Goal: Task Accomplishment & Management: Use online tool/utility

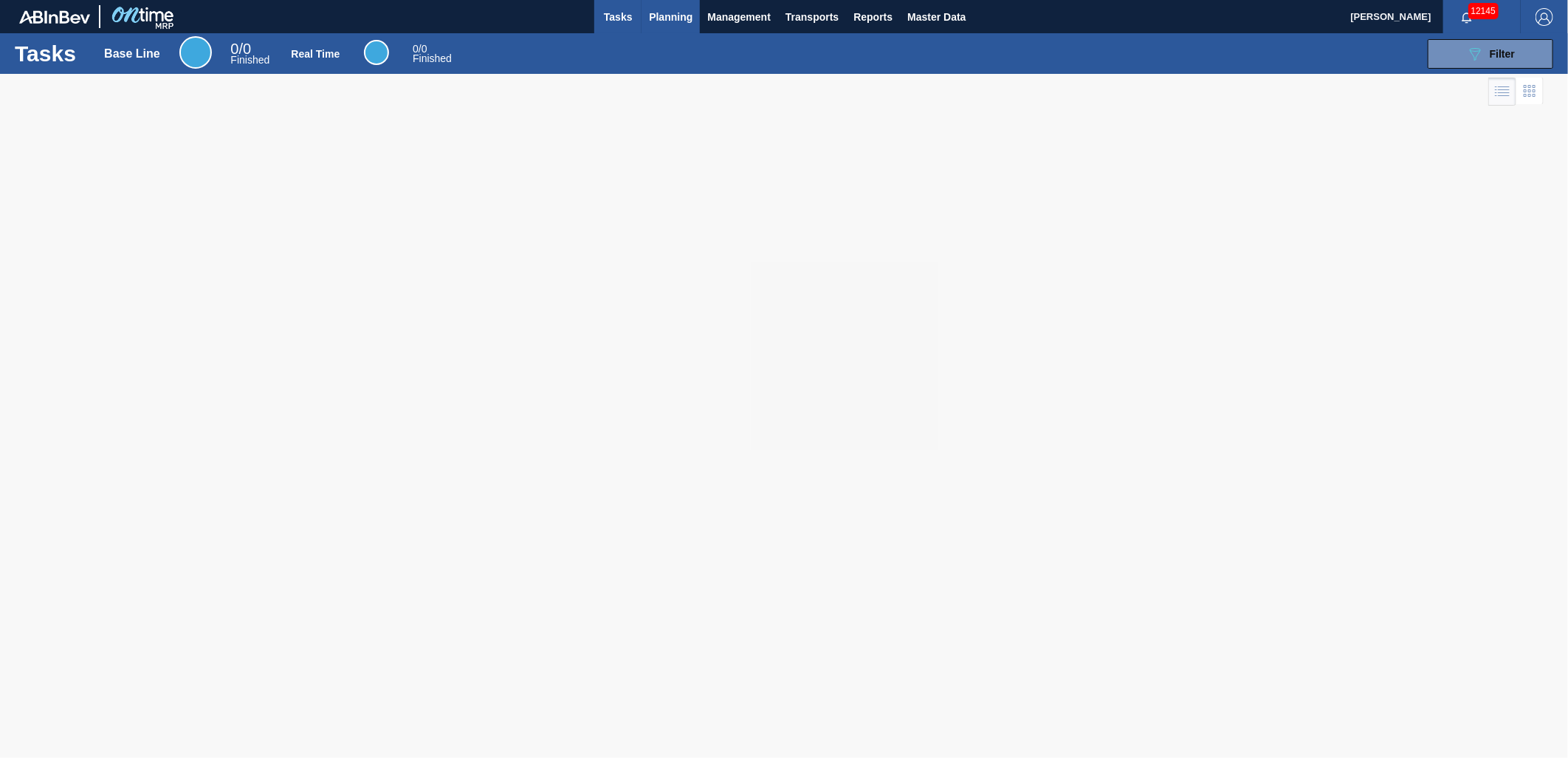
click at [665, 23] on span "Planning" at bounding box center [671, 16] width 44 height 18
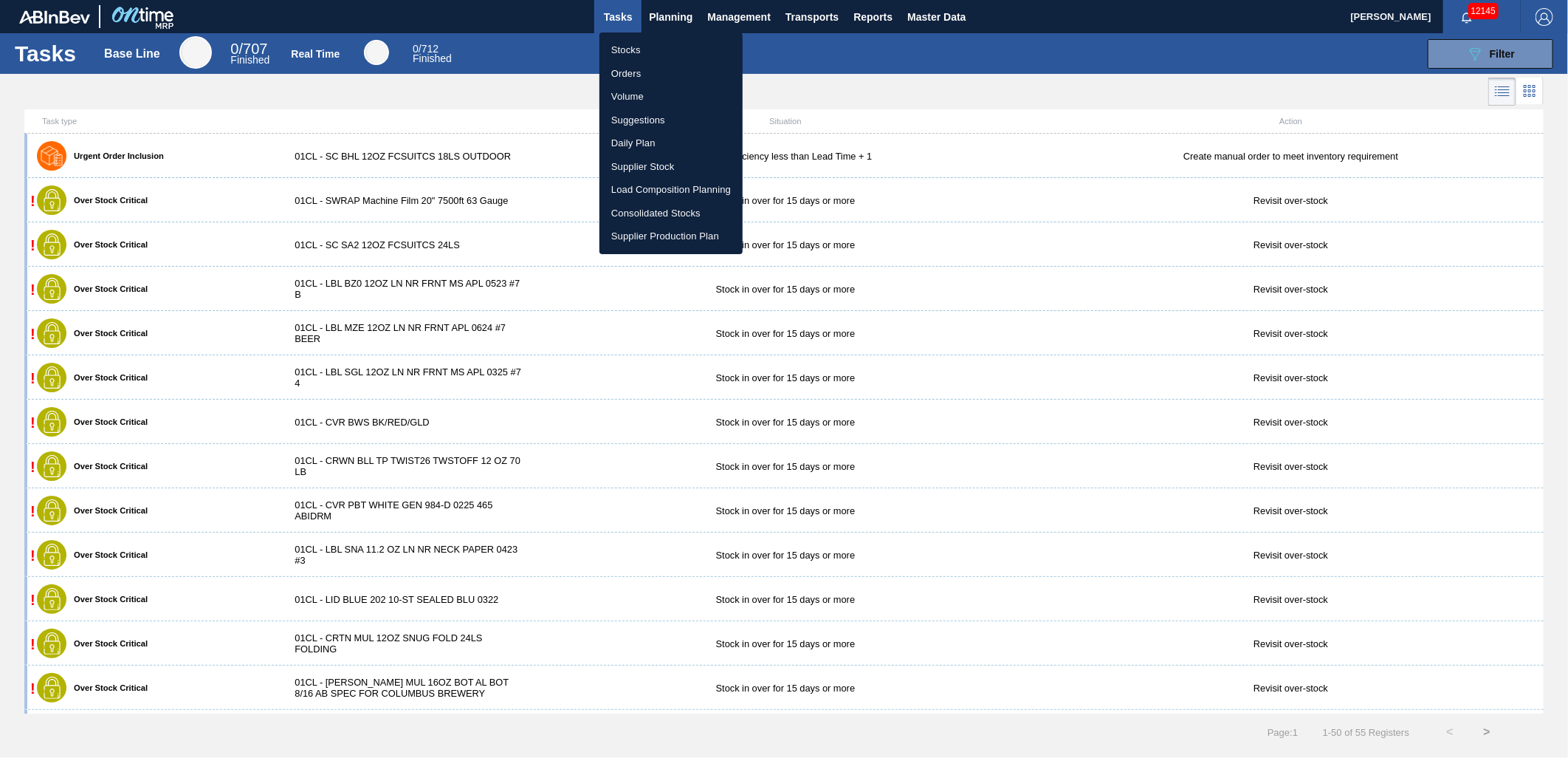
click at [636, 46] on li "Stocks" at bounding box center [671, 50] width 143 height 23
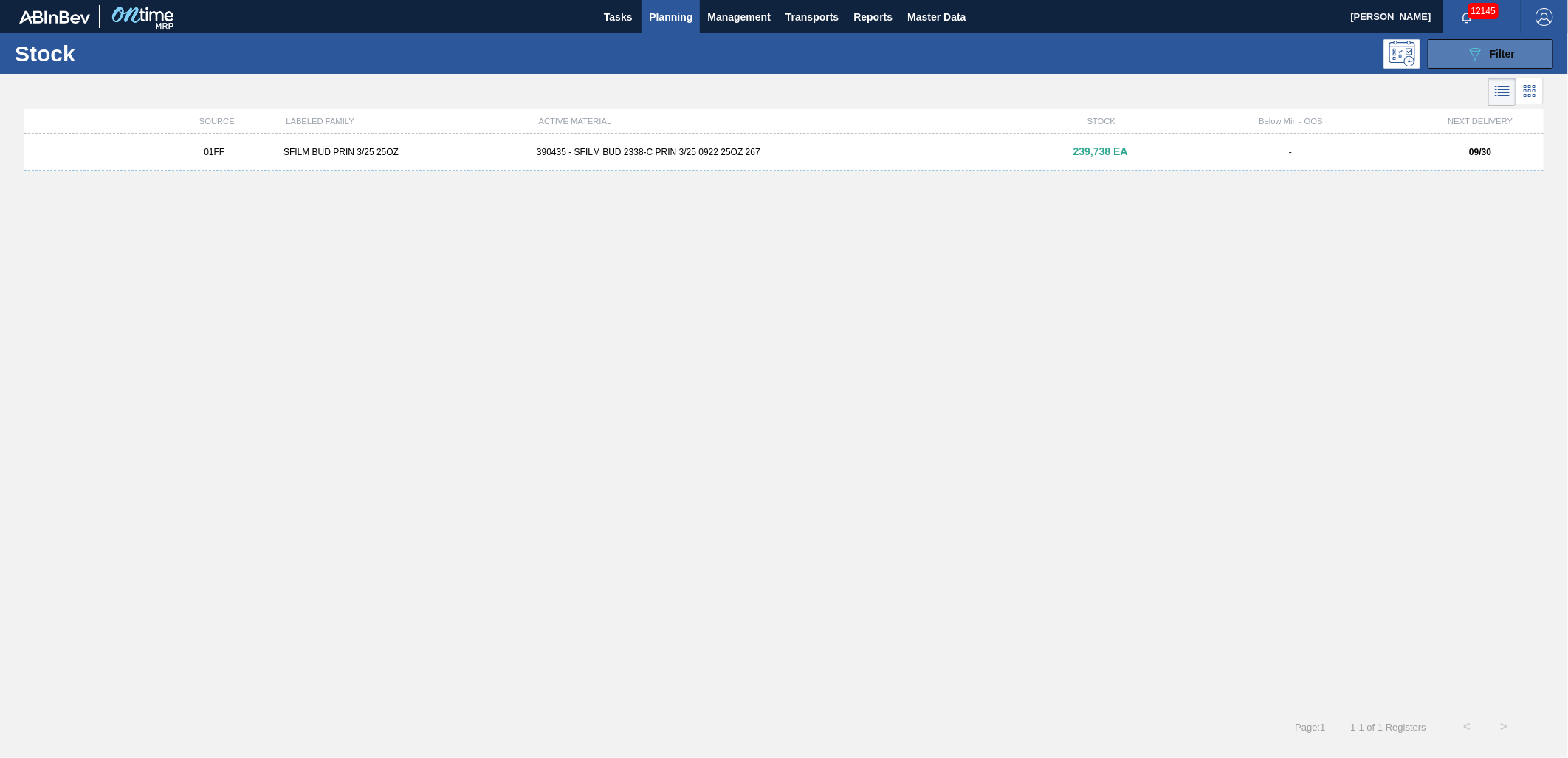
click at [1464, 58] on button "089F7B8B-B2A5-4AFE-B5C0-19BA573D28AC Filter" at bounding box center [1490, 54] width 126 height 30
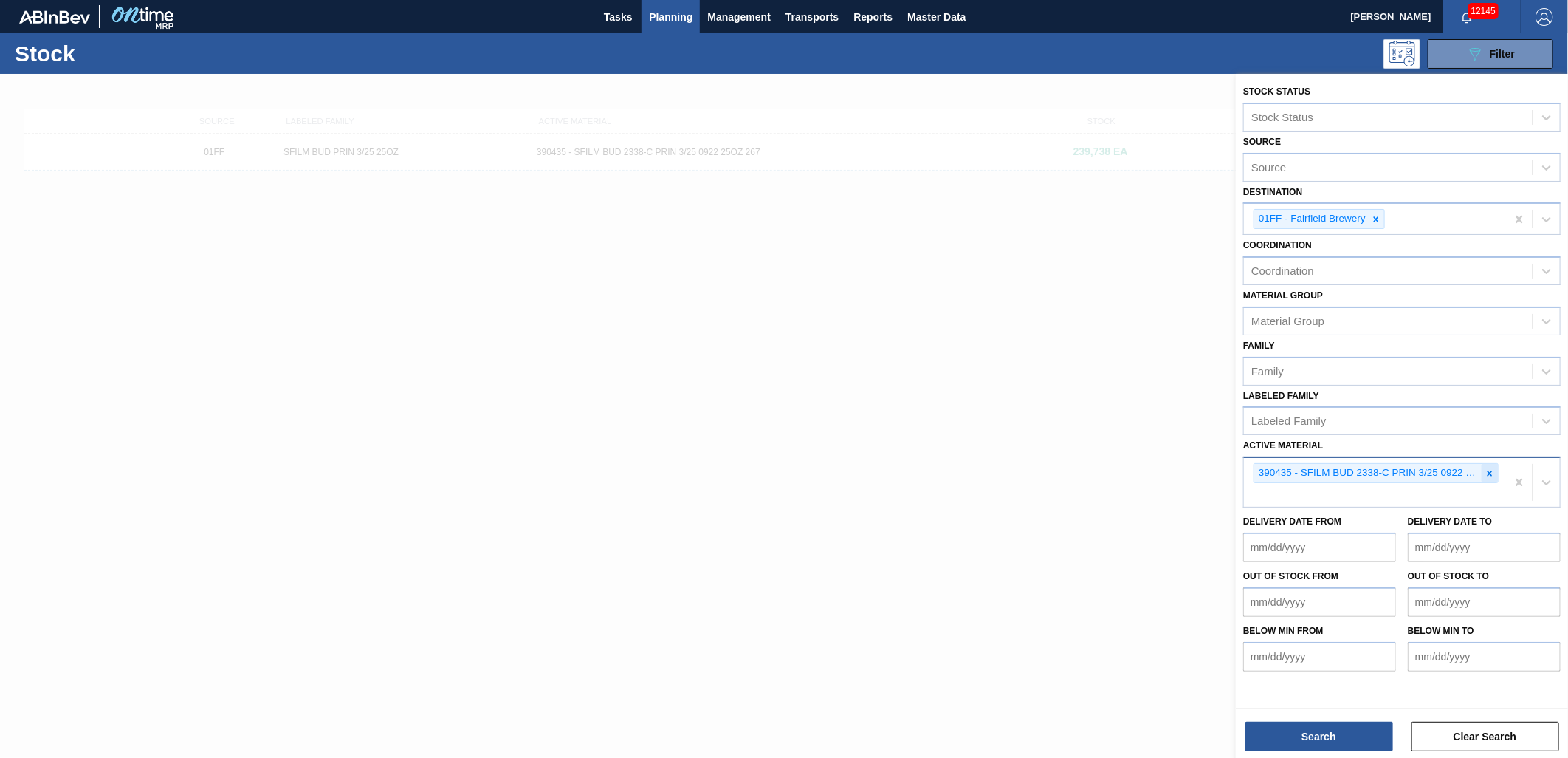
click at [1487, 469] on icon at bounding box center [1490, 473] width 10 height 10
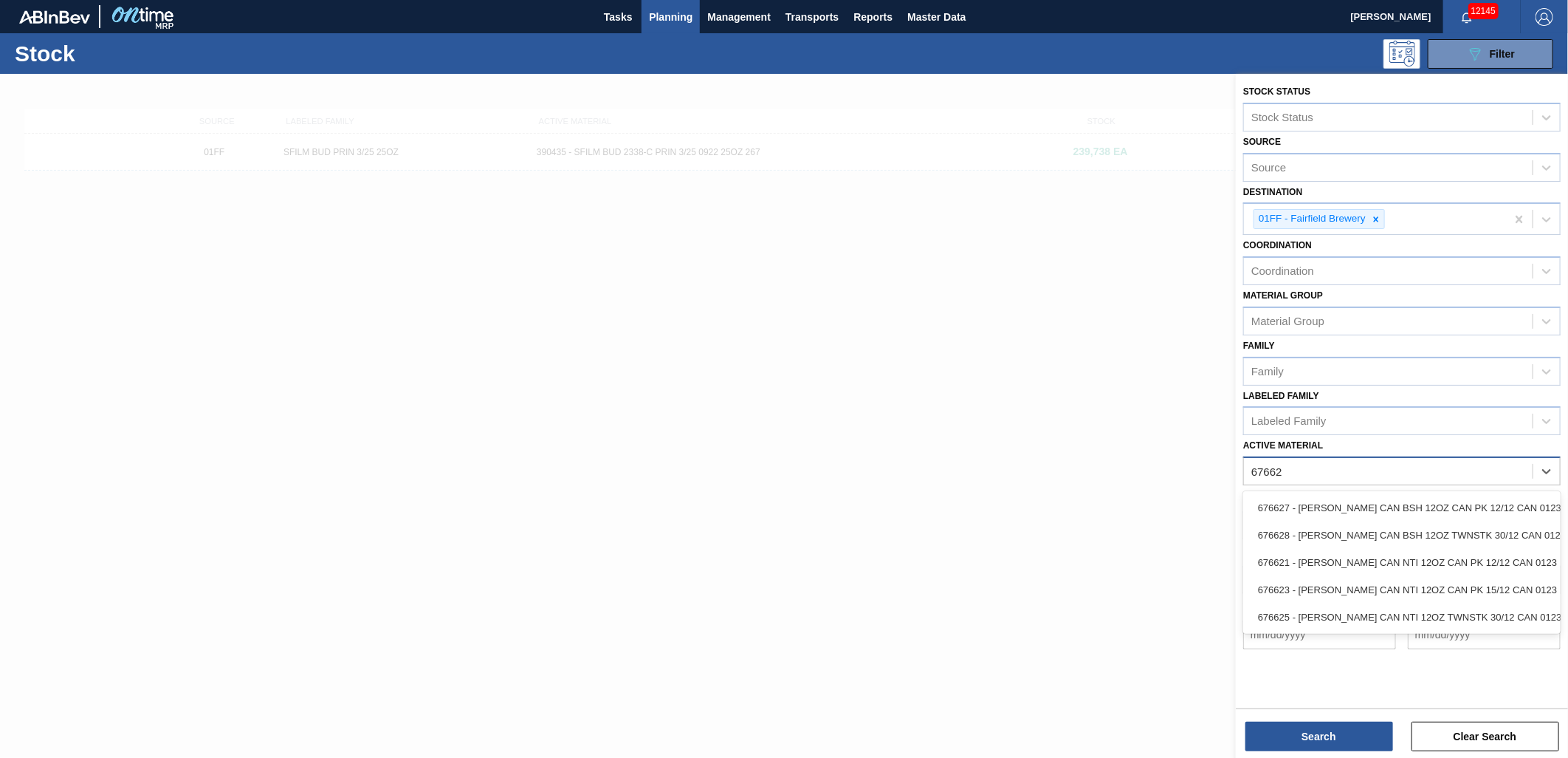
type Material "676621"
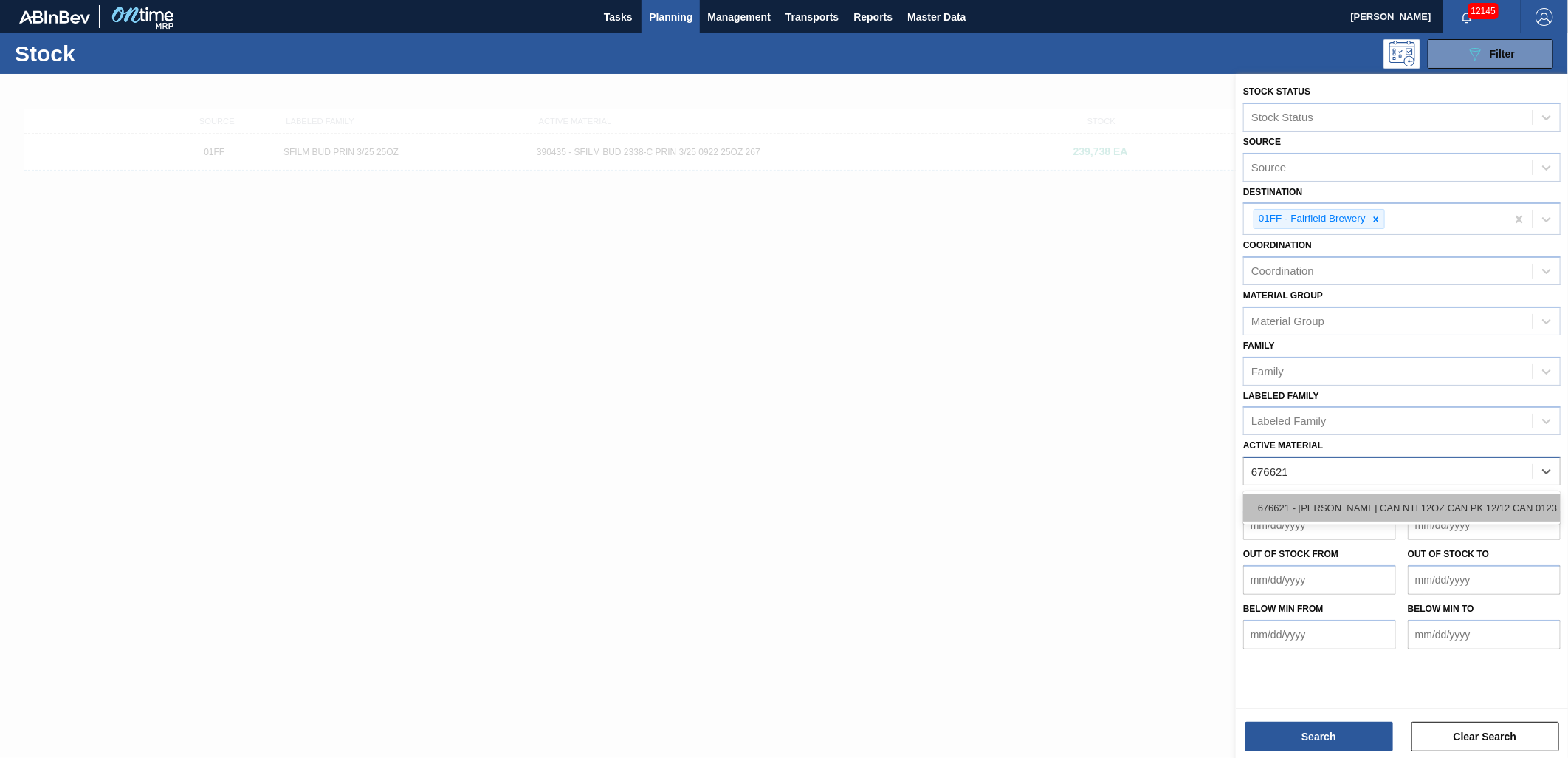
click at [1420, 494] on div "676621 - [PERSON_NAME] CAN NTI 12OZ CAN PK 12/12 CAN 0123" at bounding box center [1402, 508] width 318 height 27
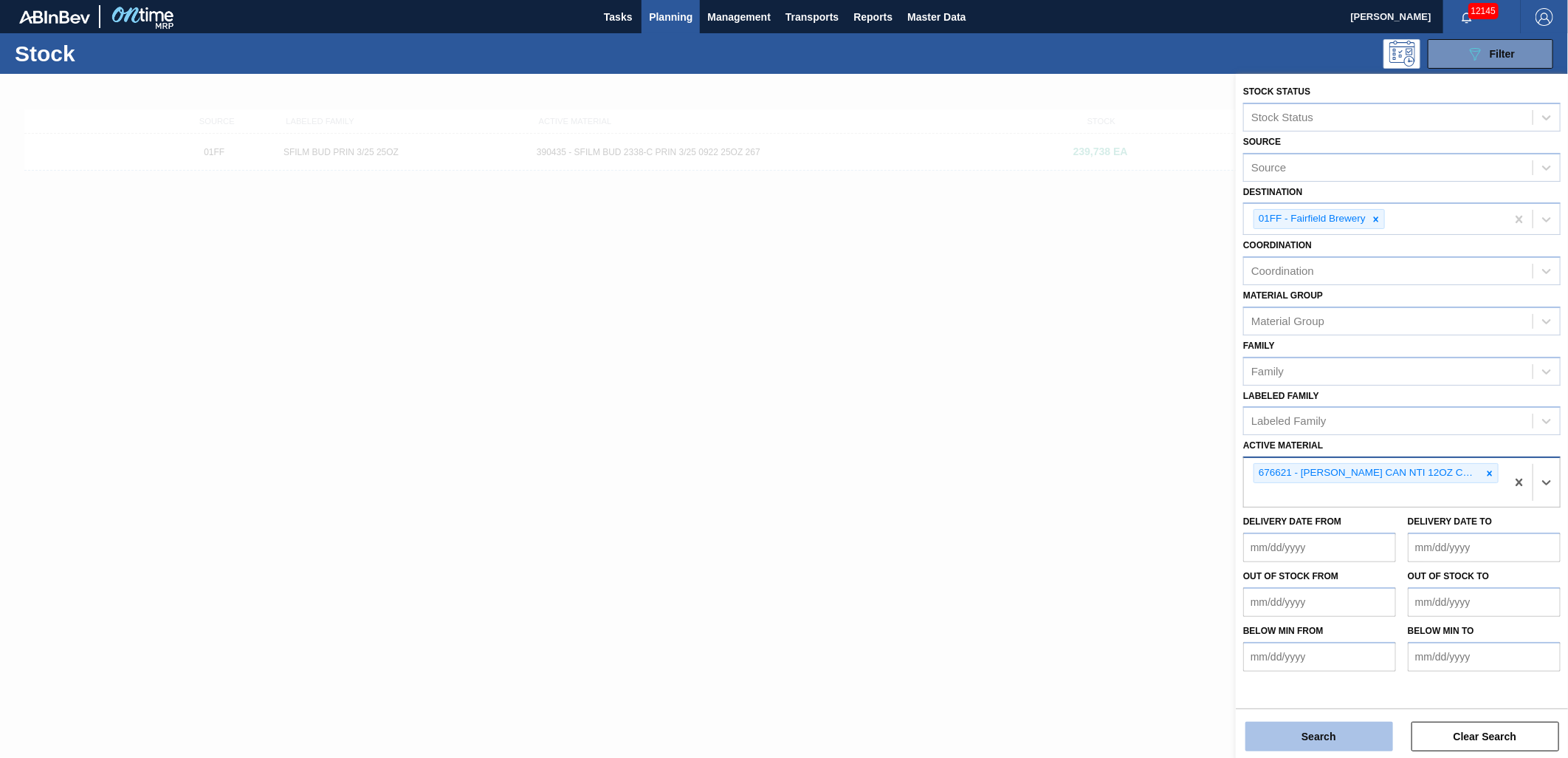
click at [1296, 745] on button "Search" at bounding box center [1319, 736] width 148 height 30
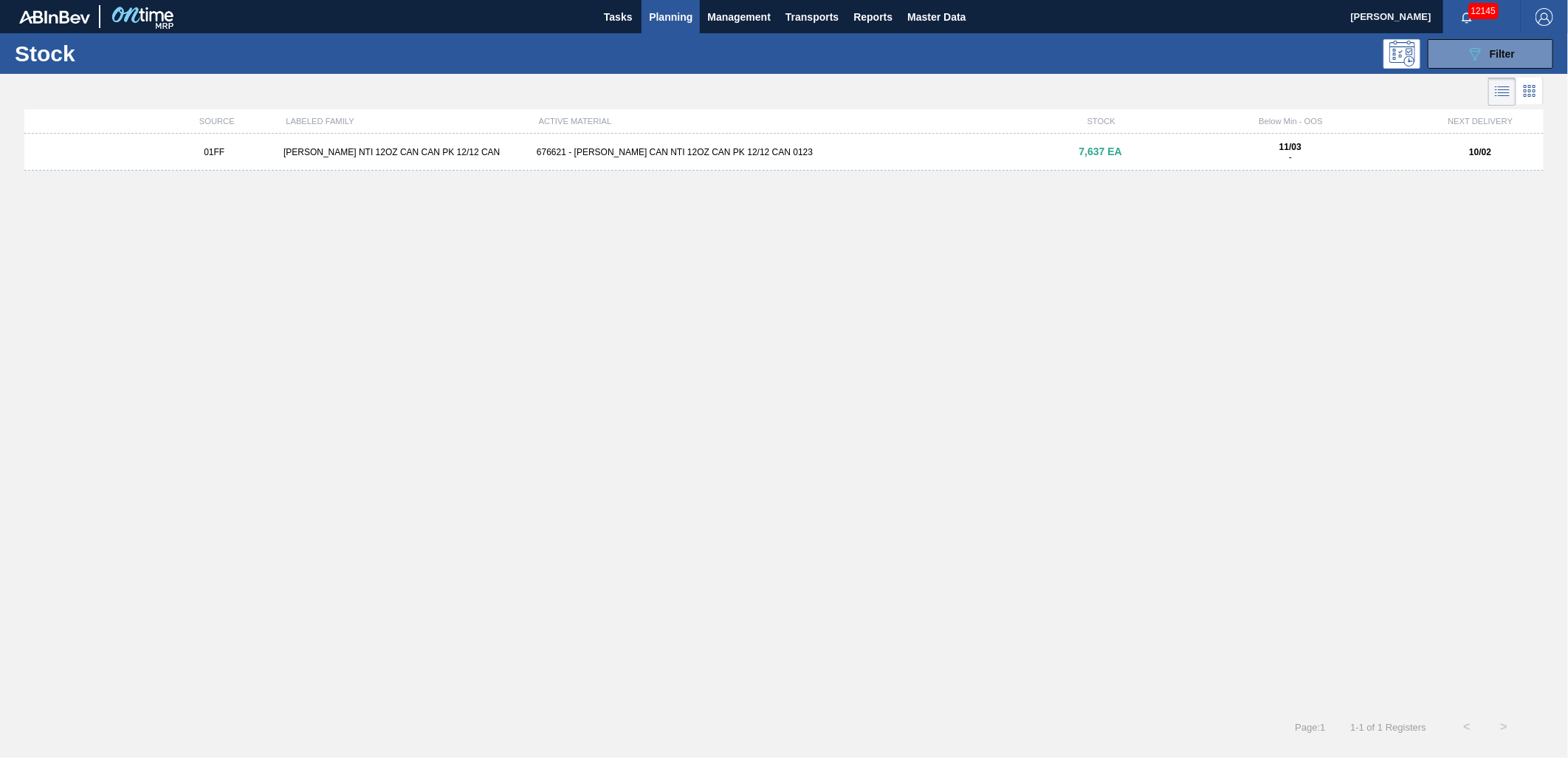
click at [566, 148] on div "676621 - [PERSON_NAME] CAN NTI 12OZ CAN PK 12/12 CAN 0123" at bounding box center [784, 152] width 507 height 10
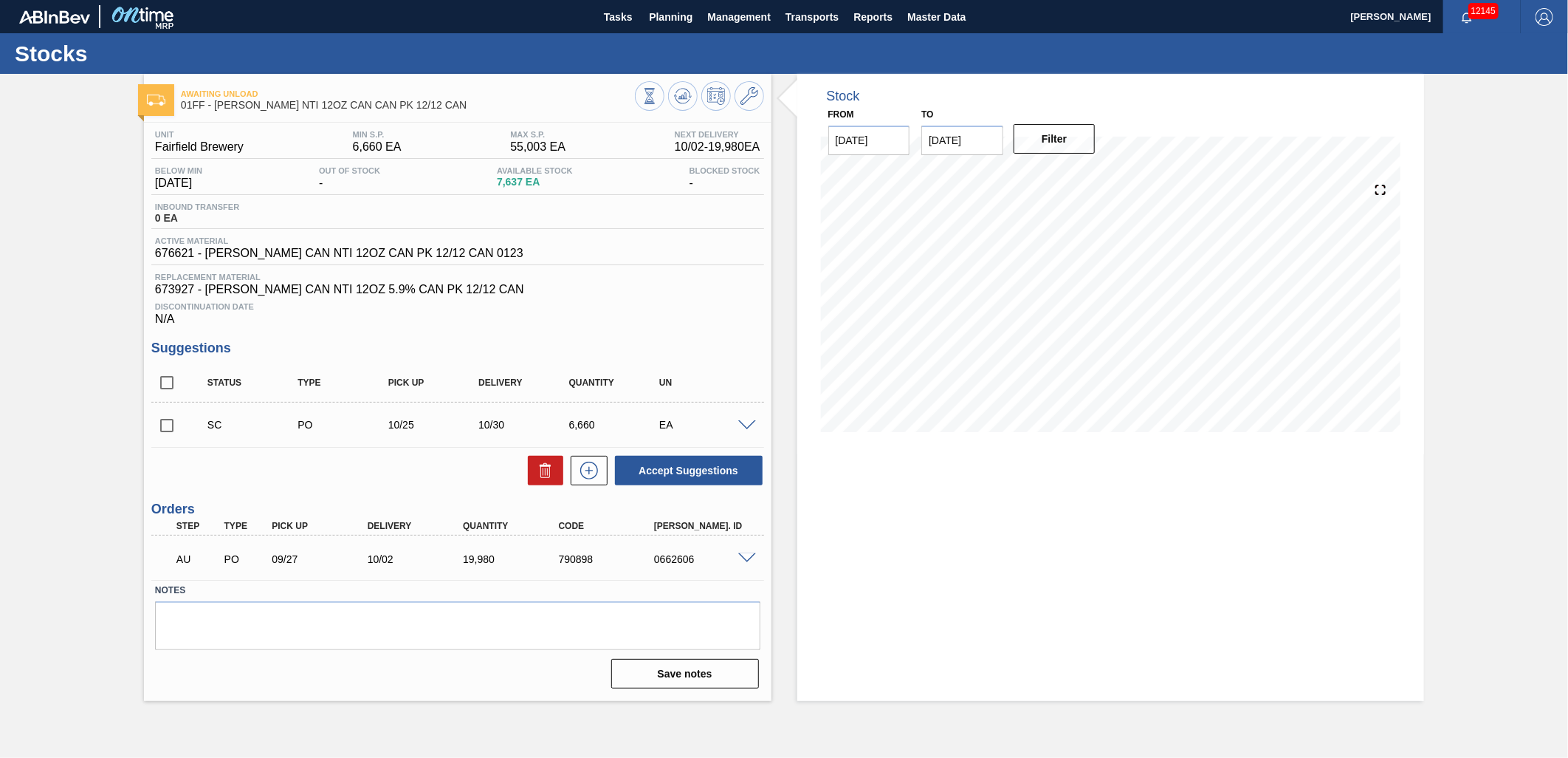
click at [744, 560] on span at bounding box center [747, 559] width 18 height 11
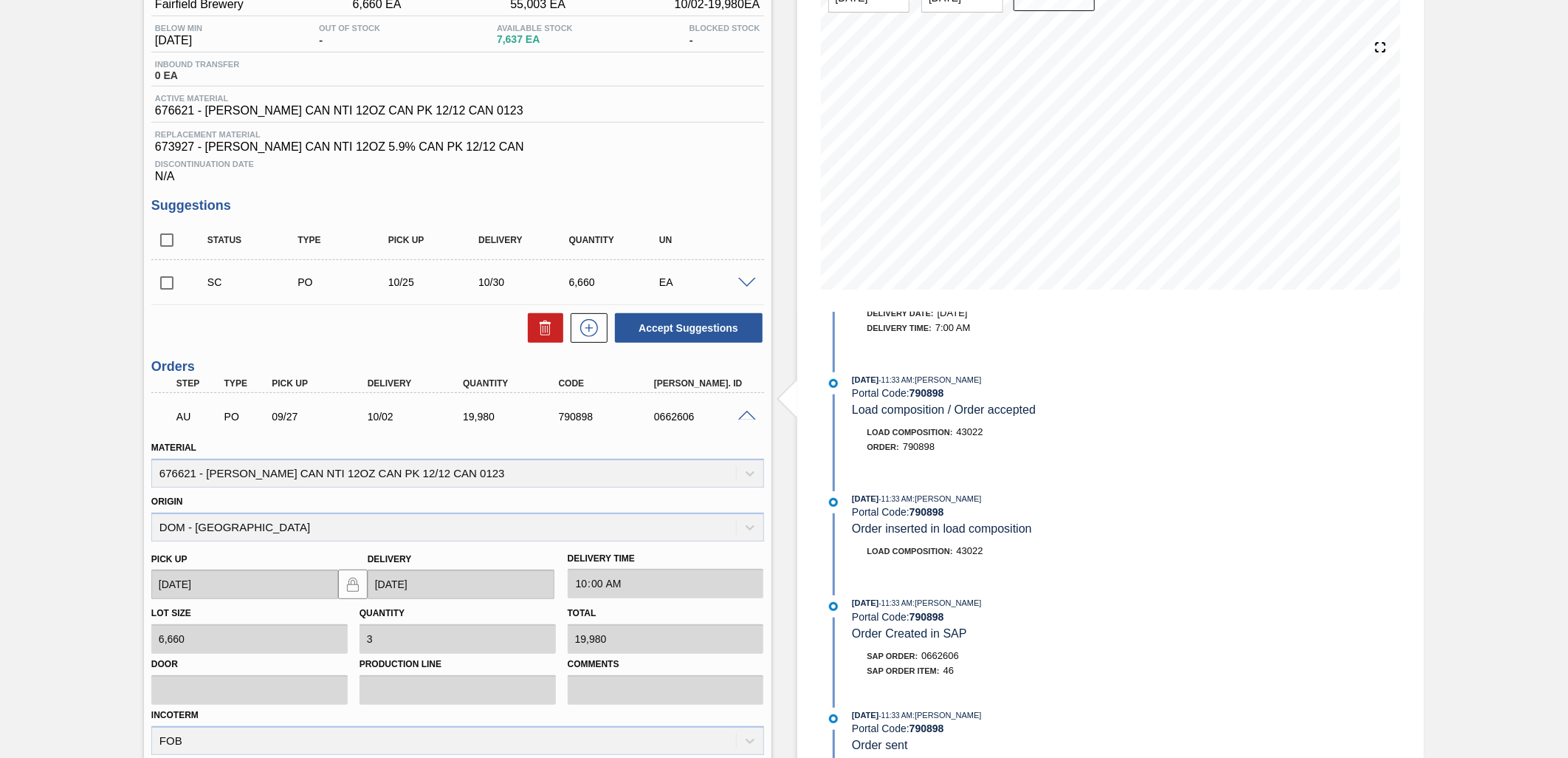
scroll to position [246, 0]
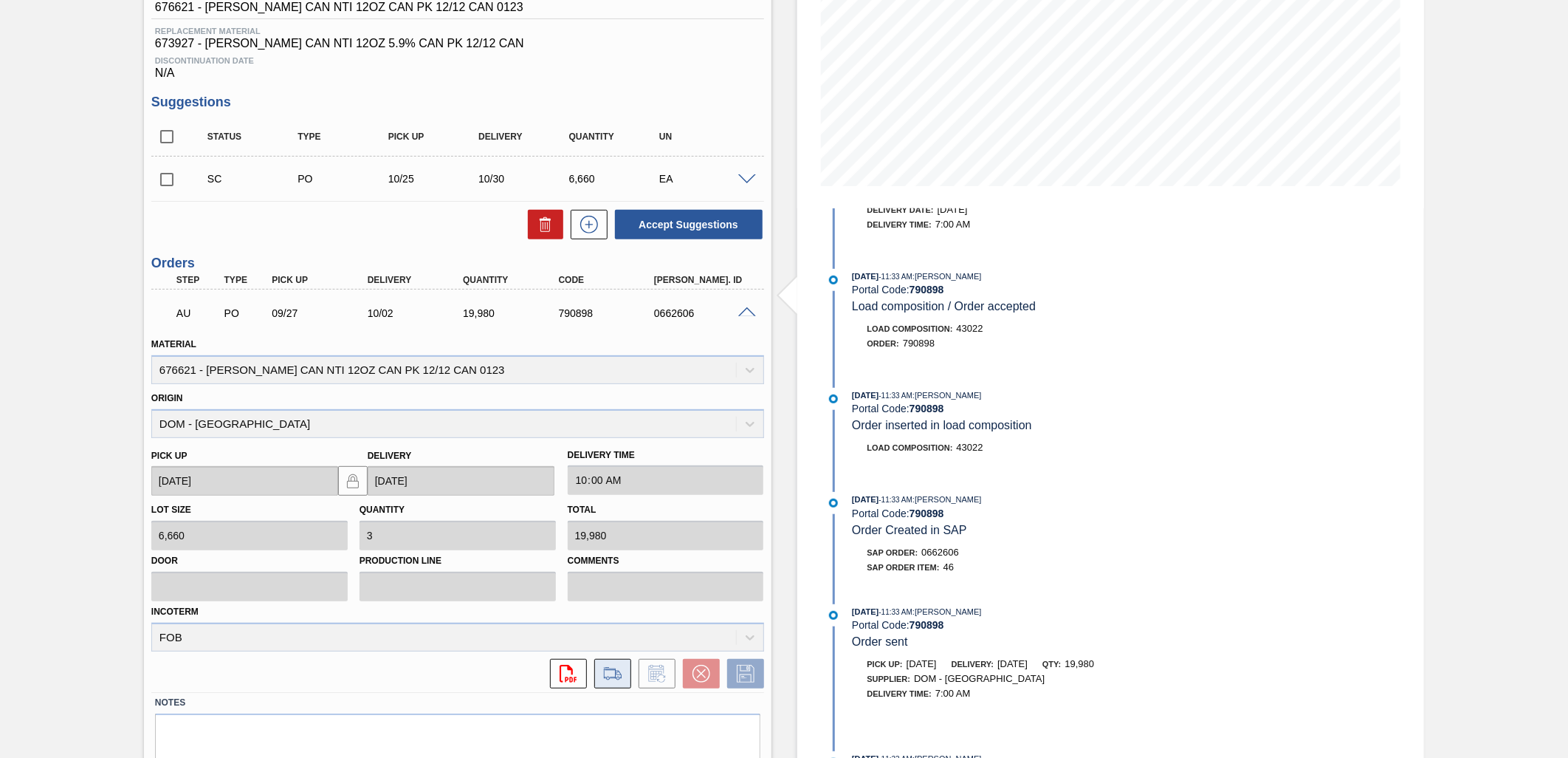
click at [607, 677] on icon at bounding box center [612, 678] width 13 height 4
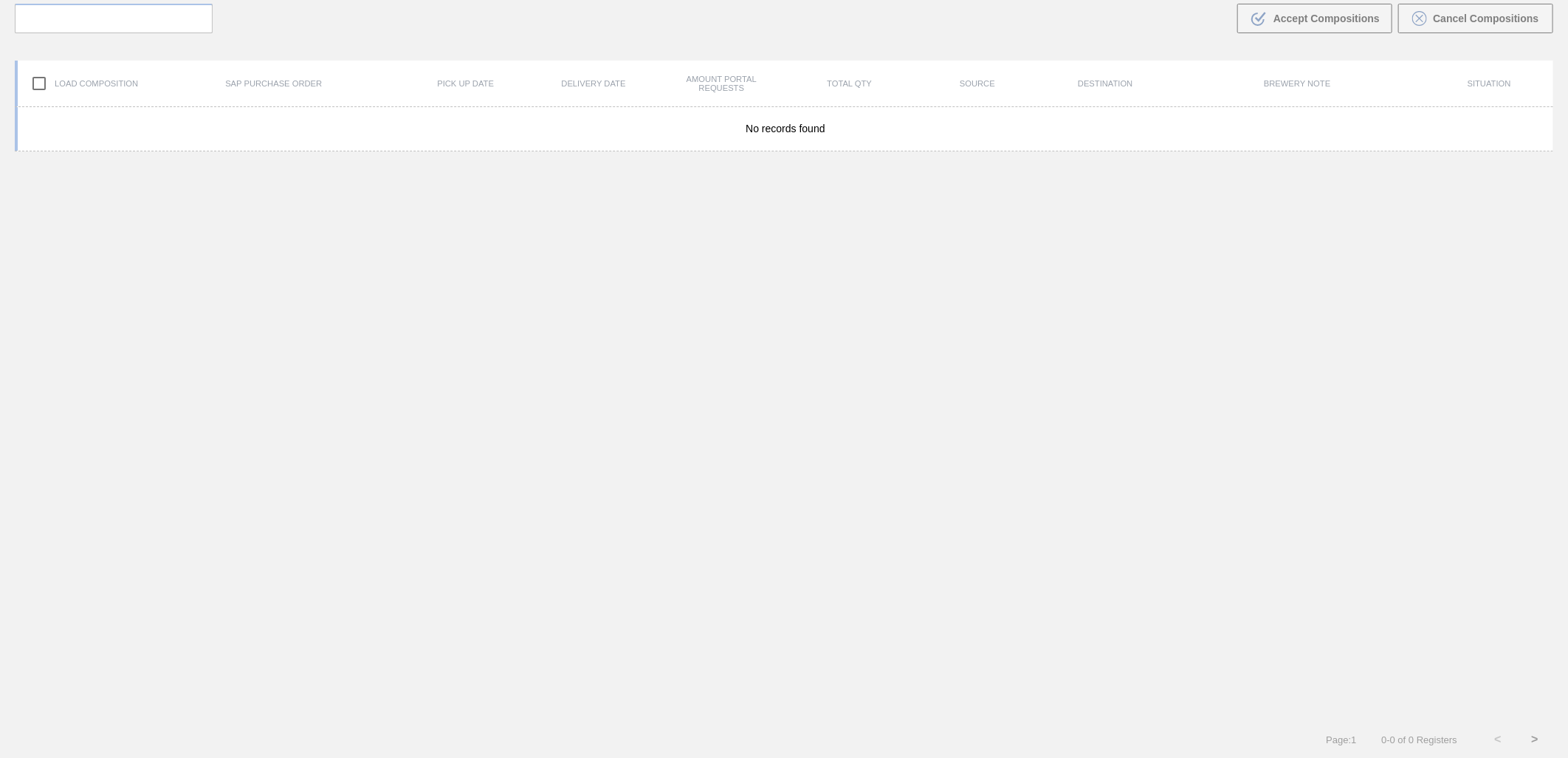
scroll to position [107, 0]
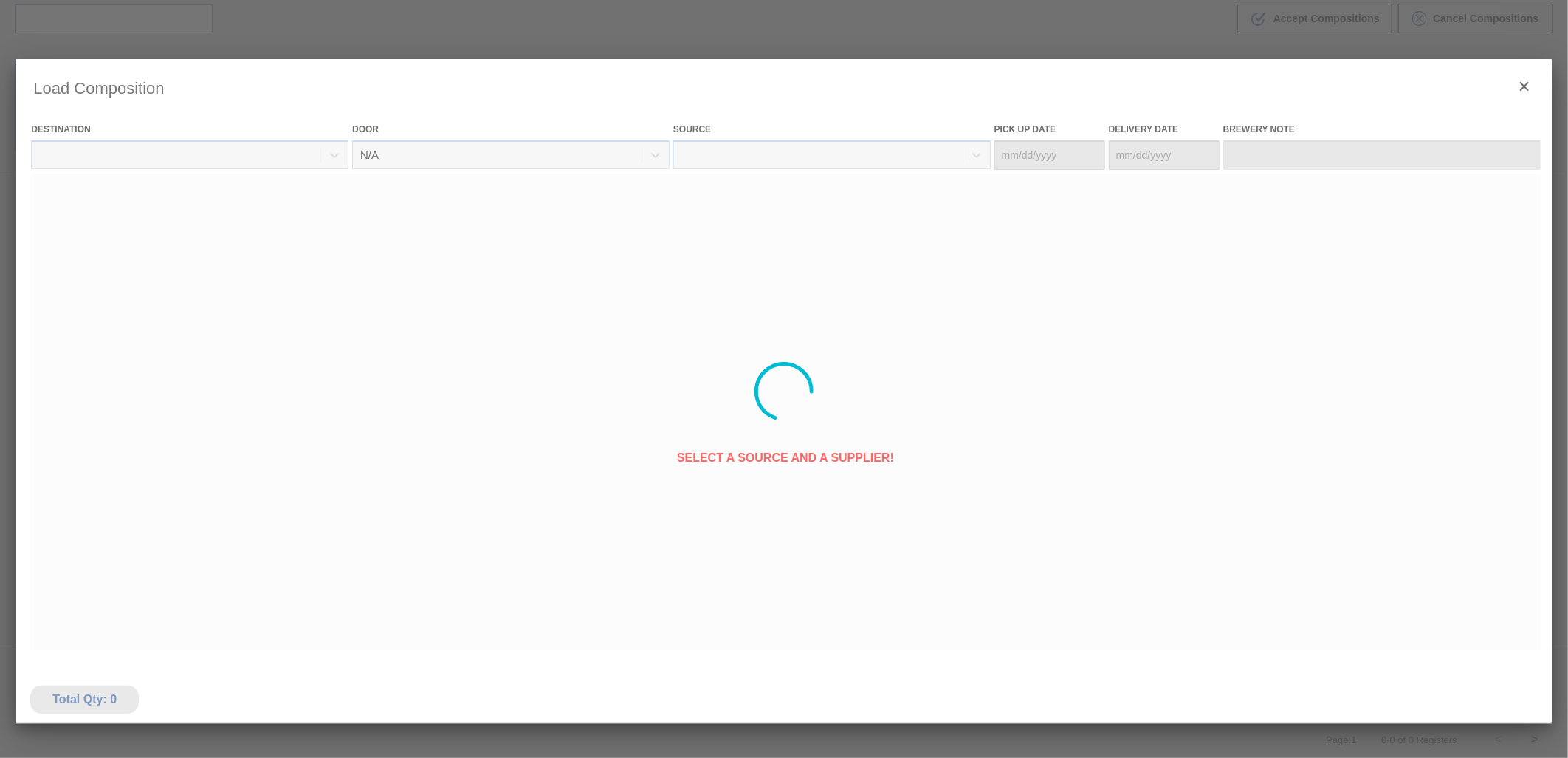
type Date "[DATE]"
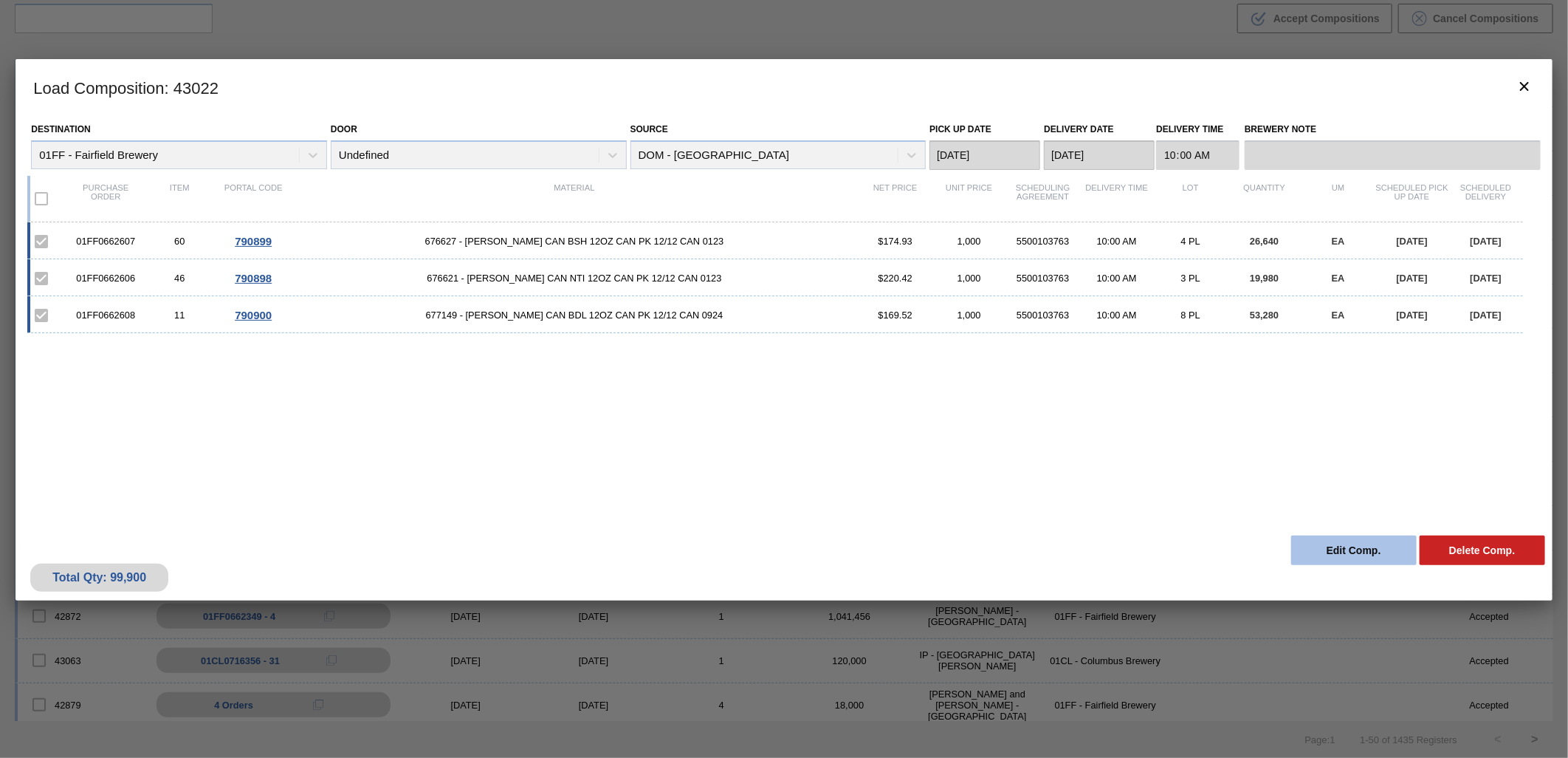
click at [1333, 547] on button "Edit Comp." at bounding box center [1354, 550] width 126 height 30
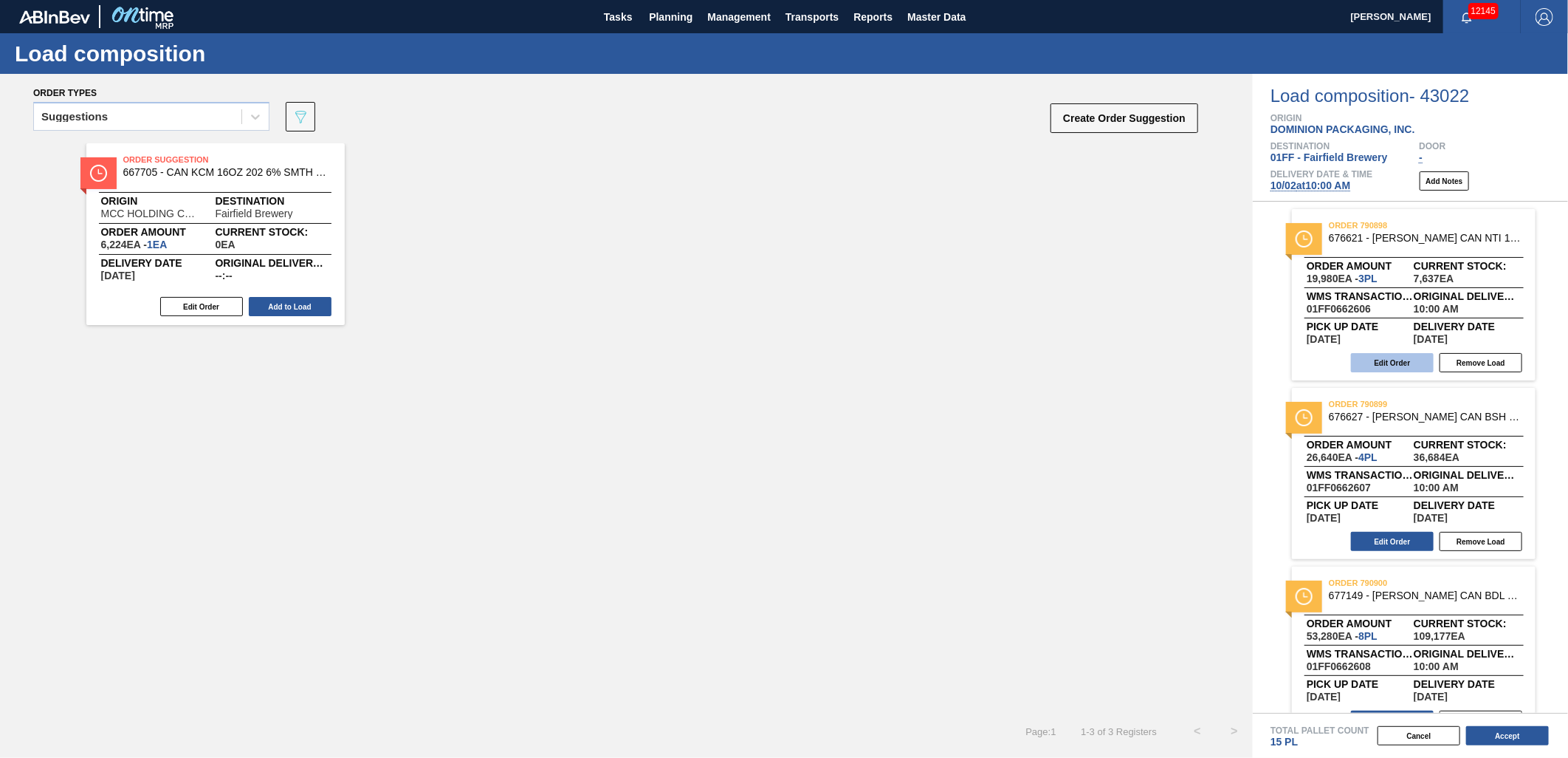
click at [1382, 363] on button "Edit Order" at bounding box center [1392, 362] width 82 height 19
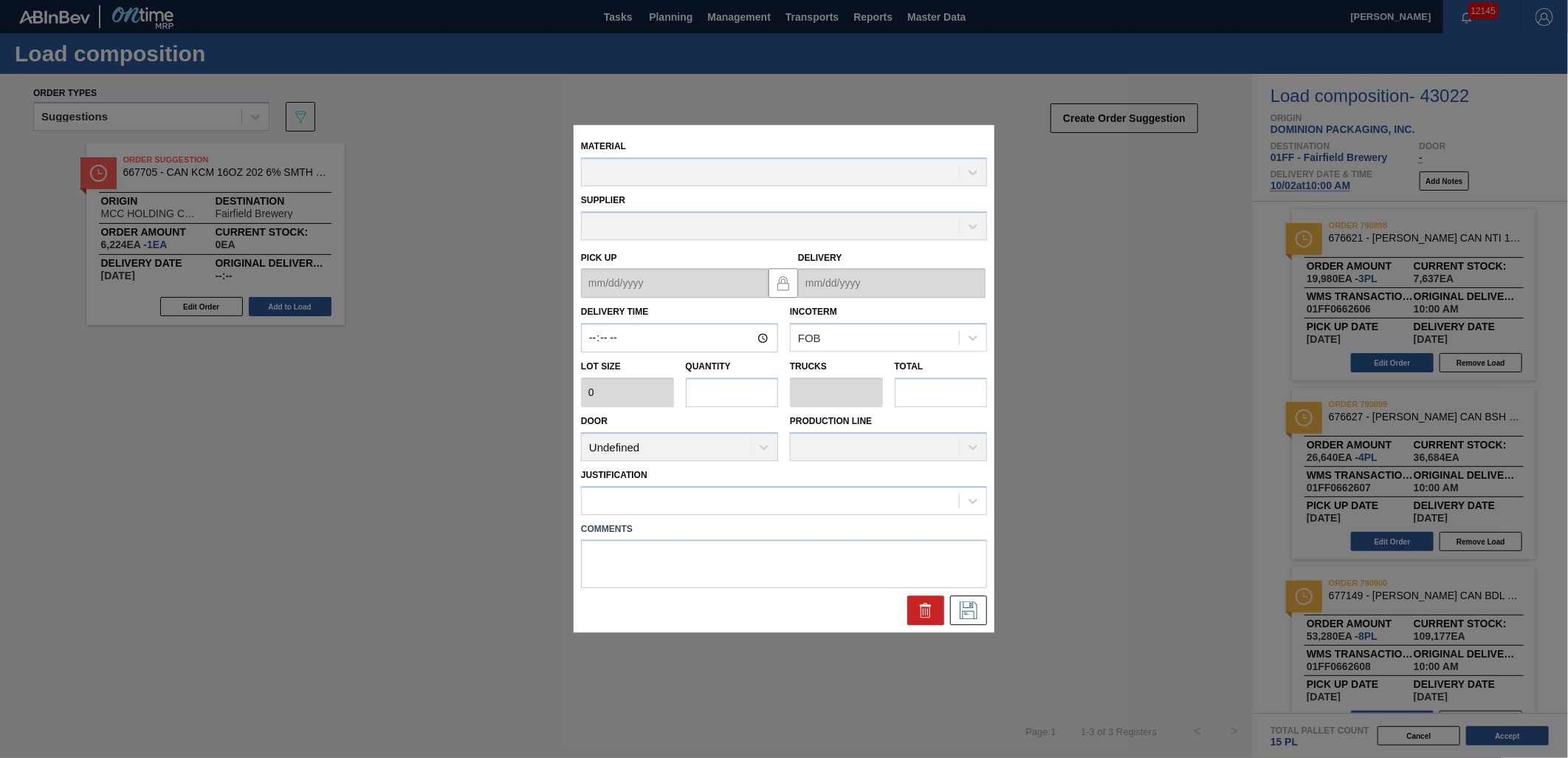
type input "10:00:00"
type input "6,660"
type input "3"
type input "0.115"
type input "19,980"
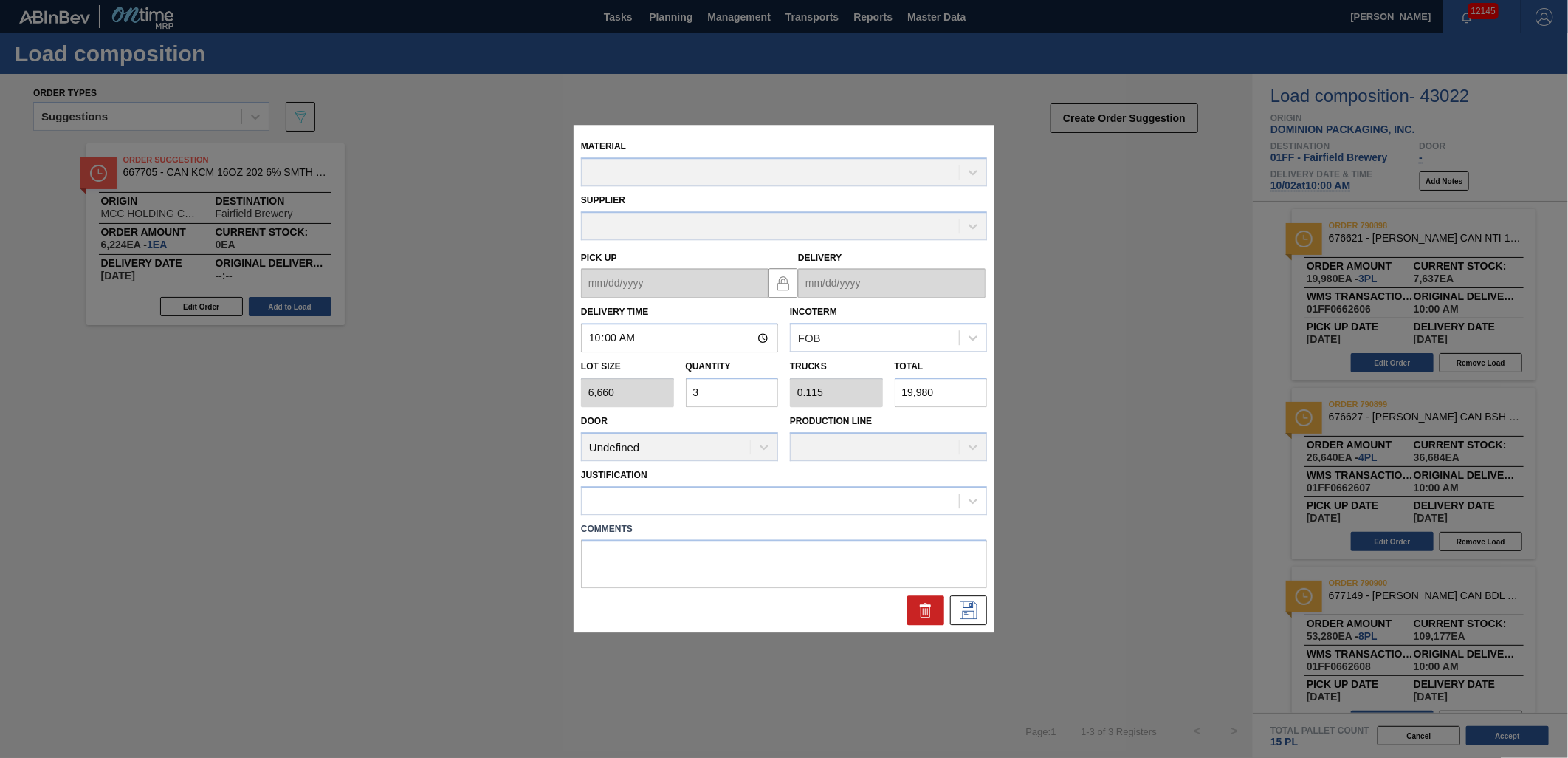
type up "[DATE]"
type input "[DATE]"
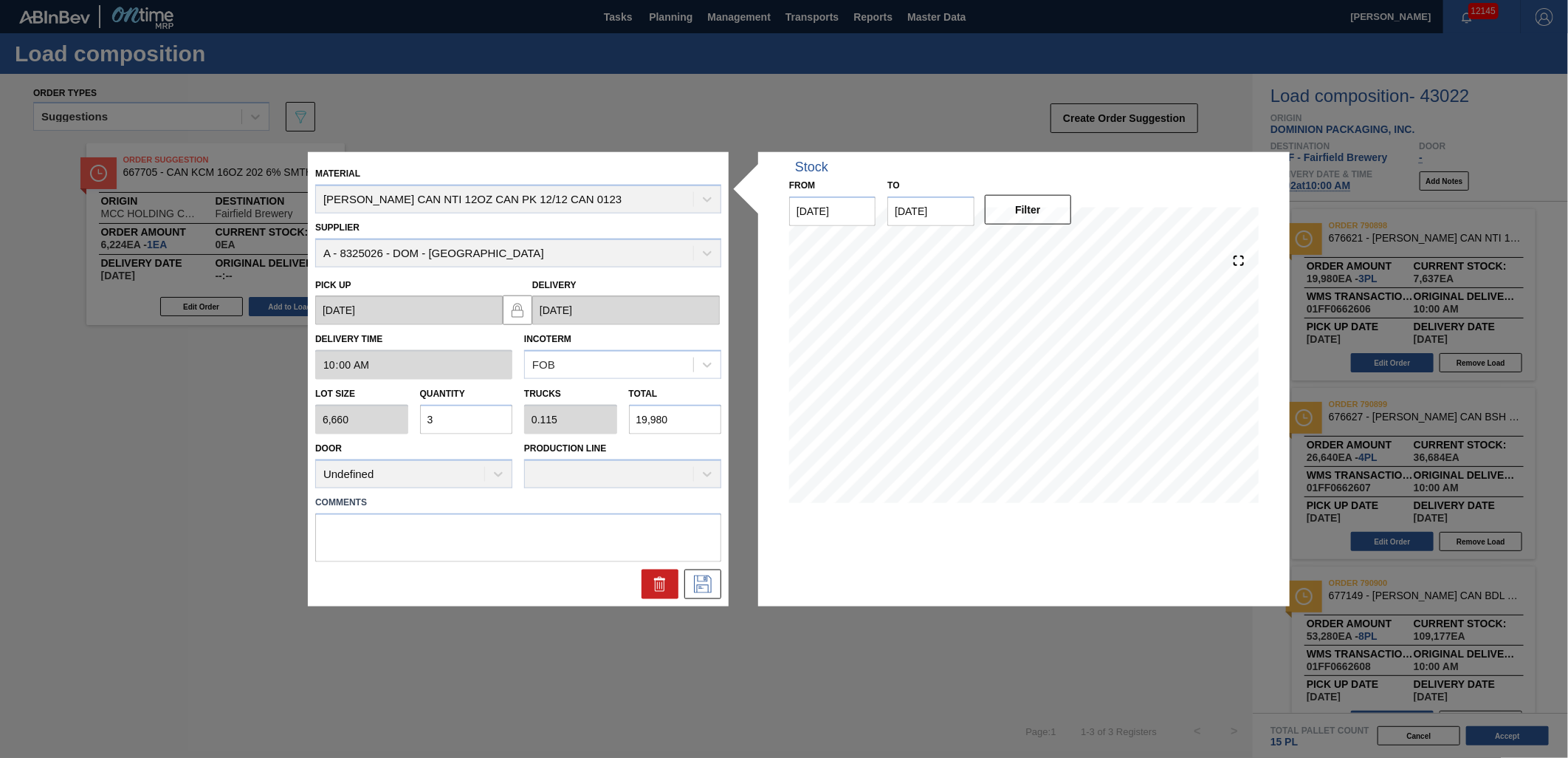
click at [699, 419] on input "19,980" at bounding box center [675, 420] width 93 height 30
click at [601, 418] on div "Lot size 6,660 Quantity 3 Trucks 0.115 Total 19,980" at bounding box center [518, 407] width 418 height 54
type input "0.001"
type input "0"
type input "6"
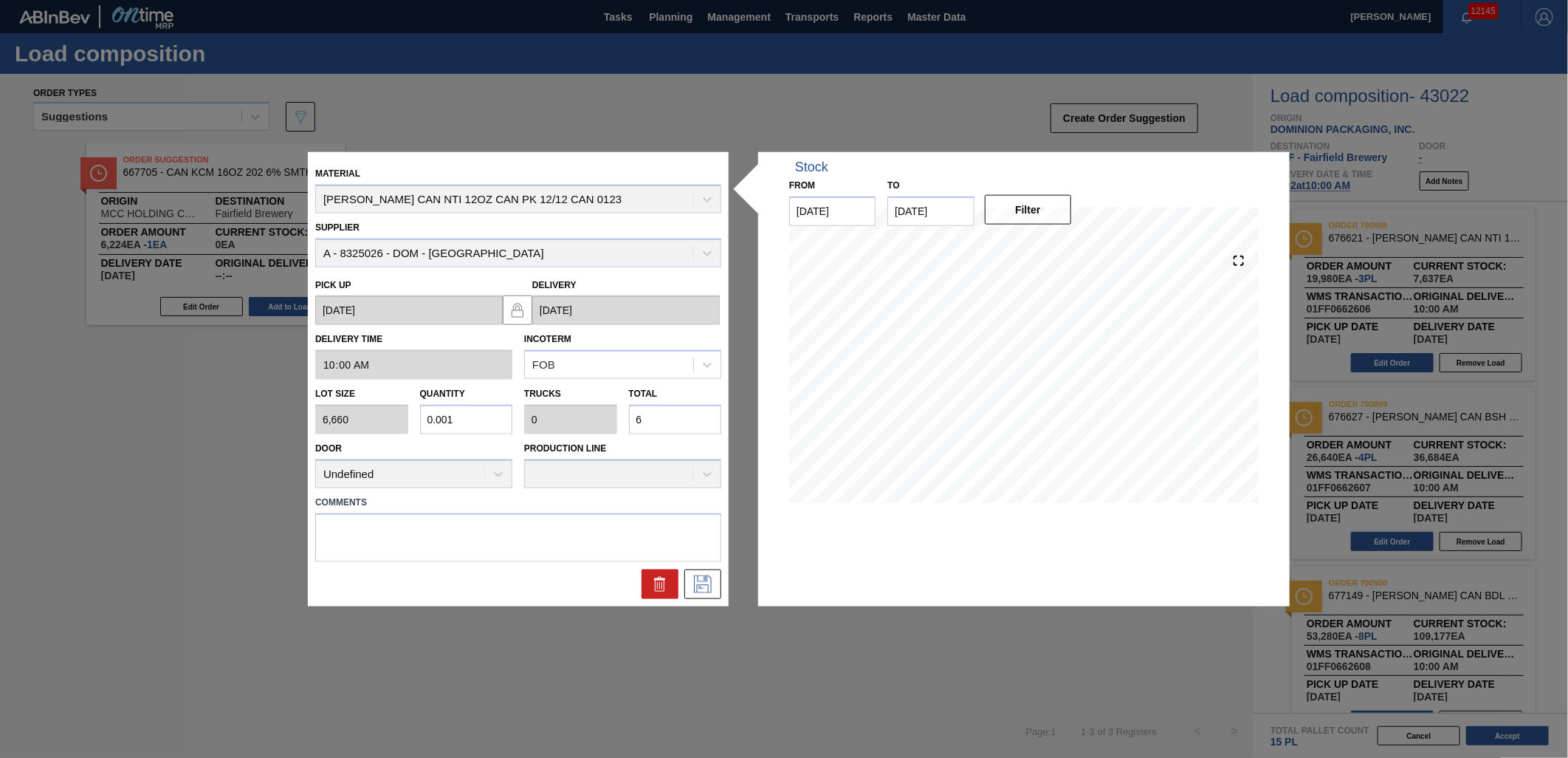
type input "0.01"
type input "66"
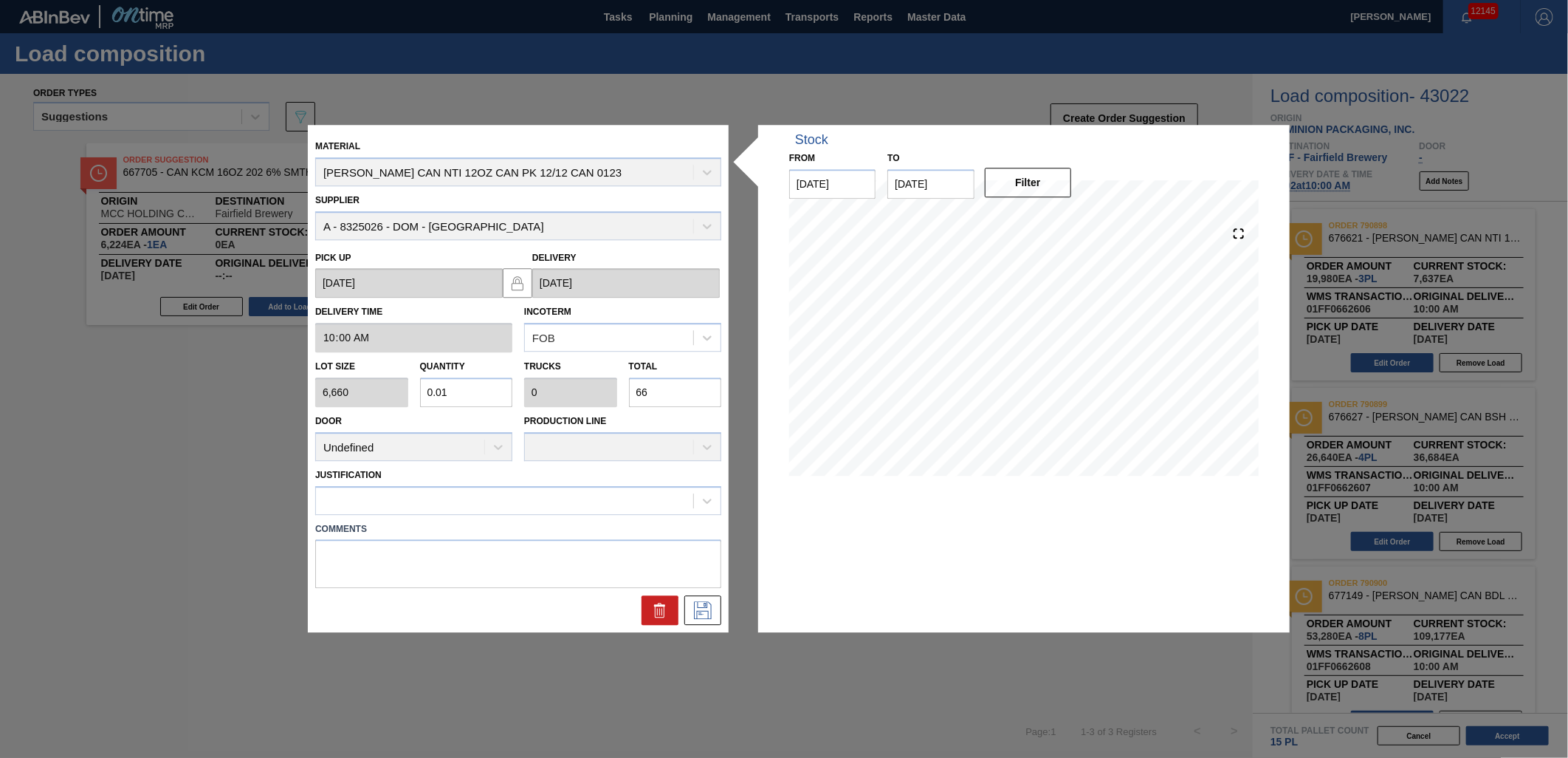
type input "0.1"
type input "0.004"
type input "666"
type input "1"
type input "0.038"
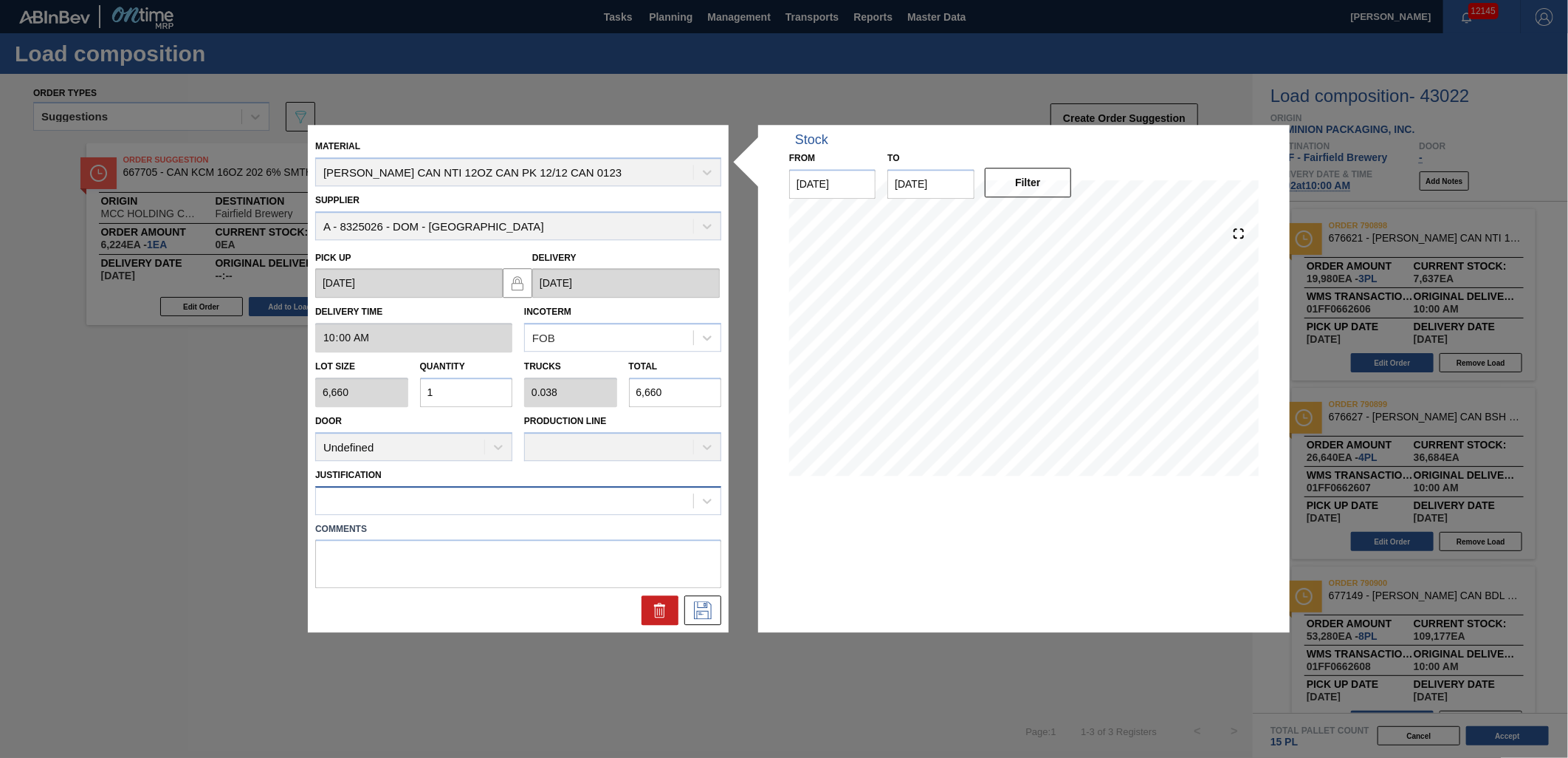
type input "6,660"
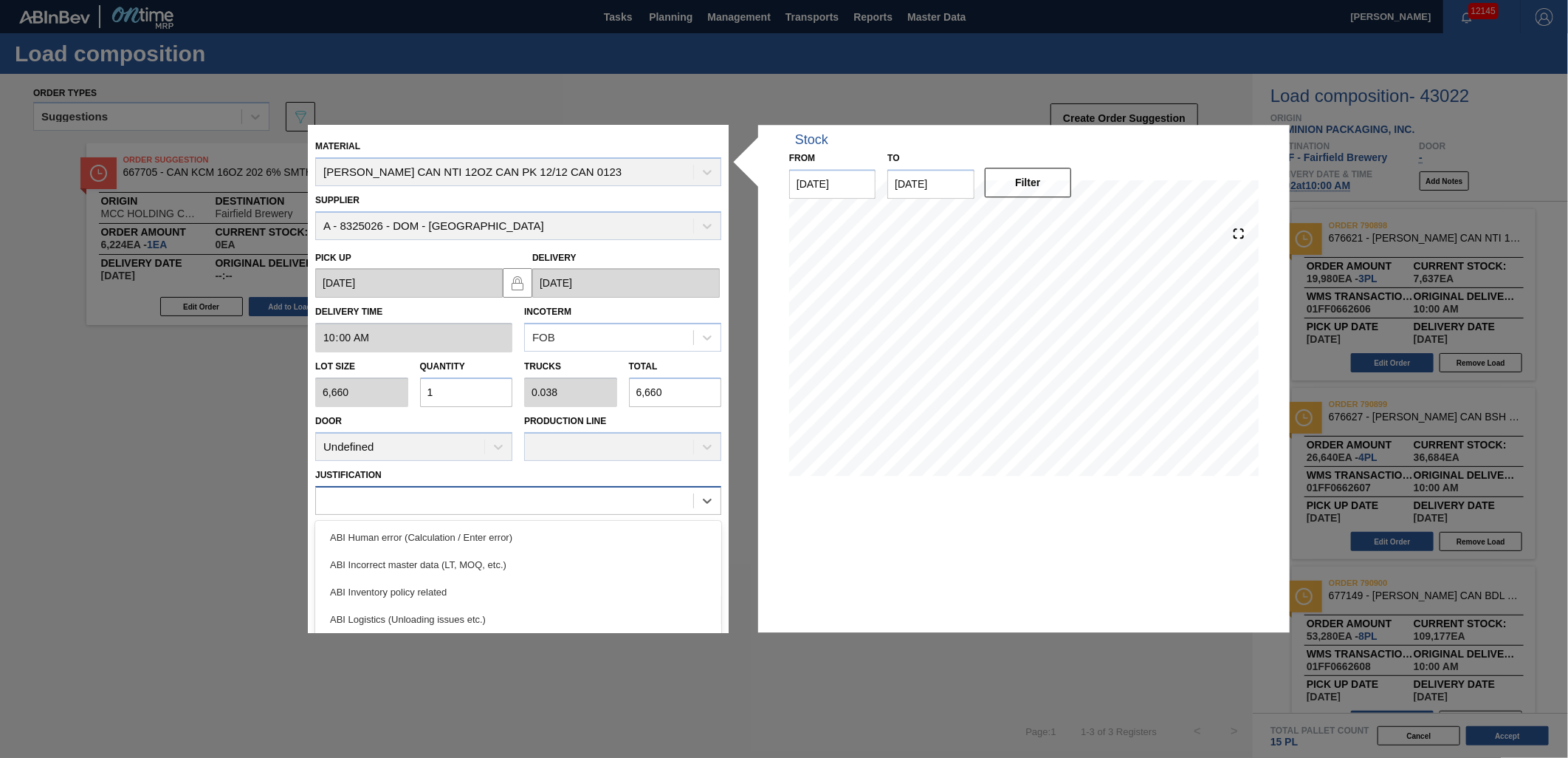
click at [580, 498] on div at bounding box center [504, 501] width 377 height 22
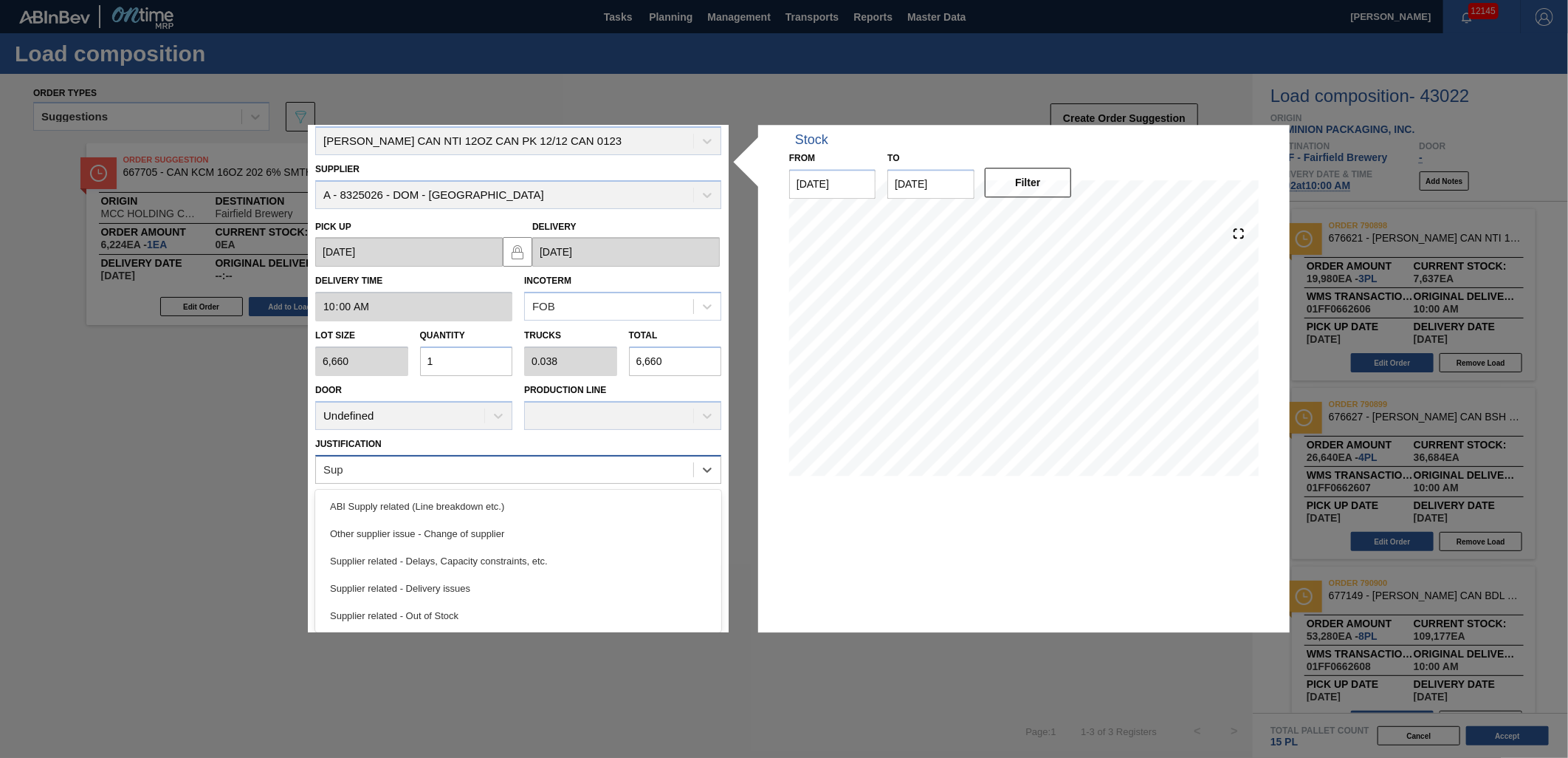
scroll to position [30, 0]
type input "Supp"
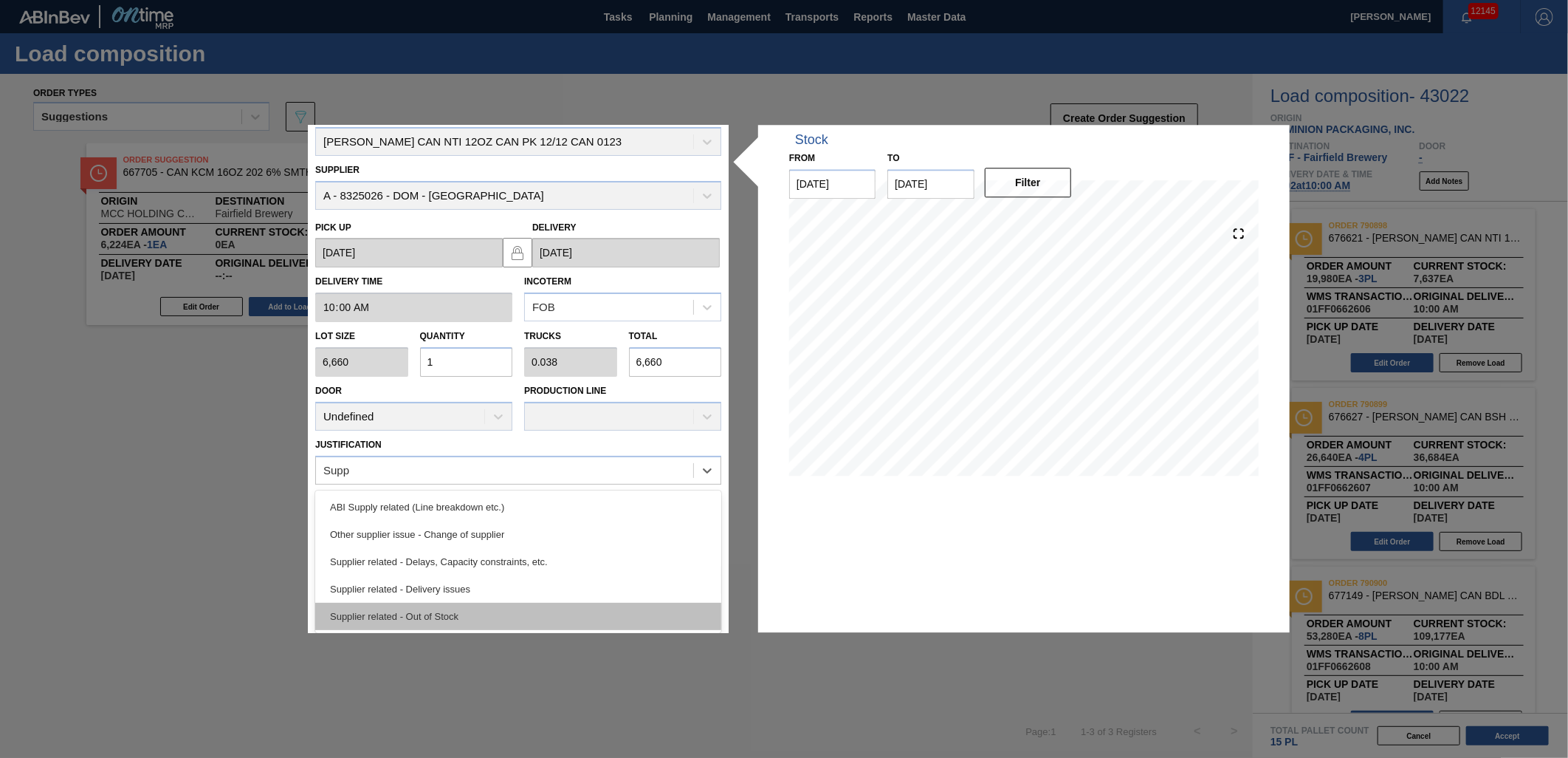
click at [472, 623] on div "Supplier related - Out of Stock" at bounding box center [518, 616] width 406 height 27
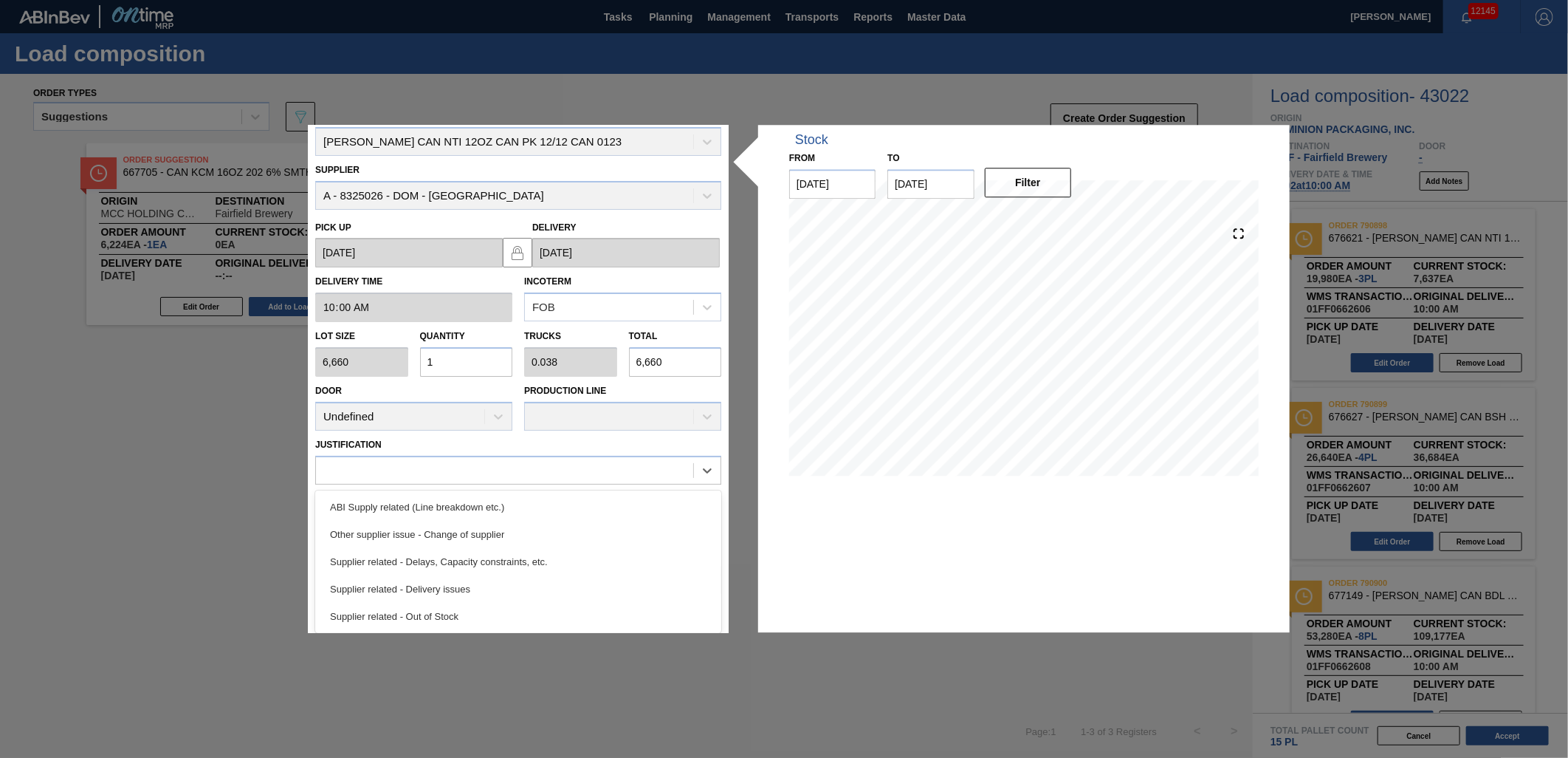
scroll to position [0, 0]
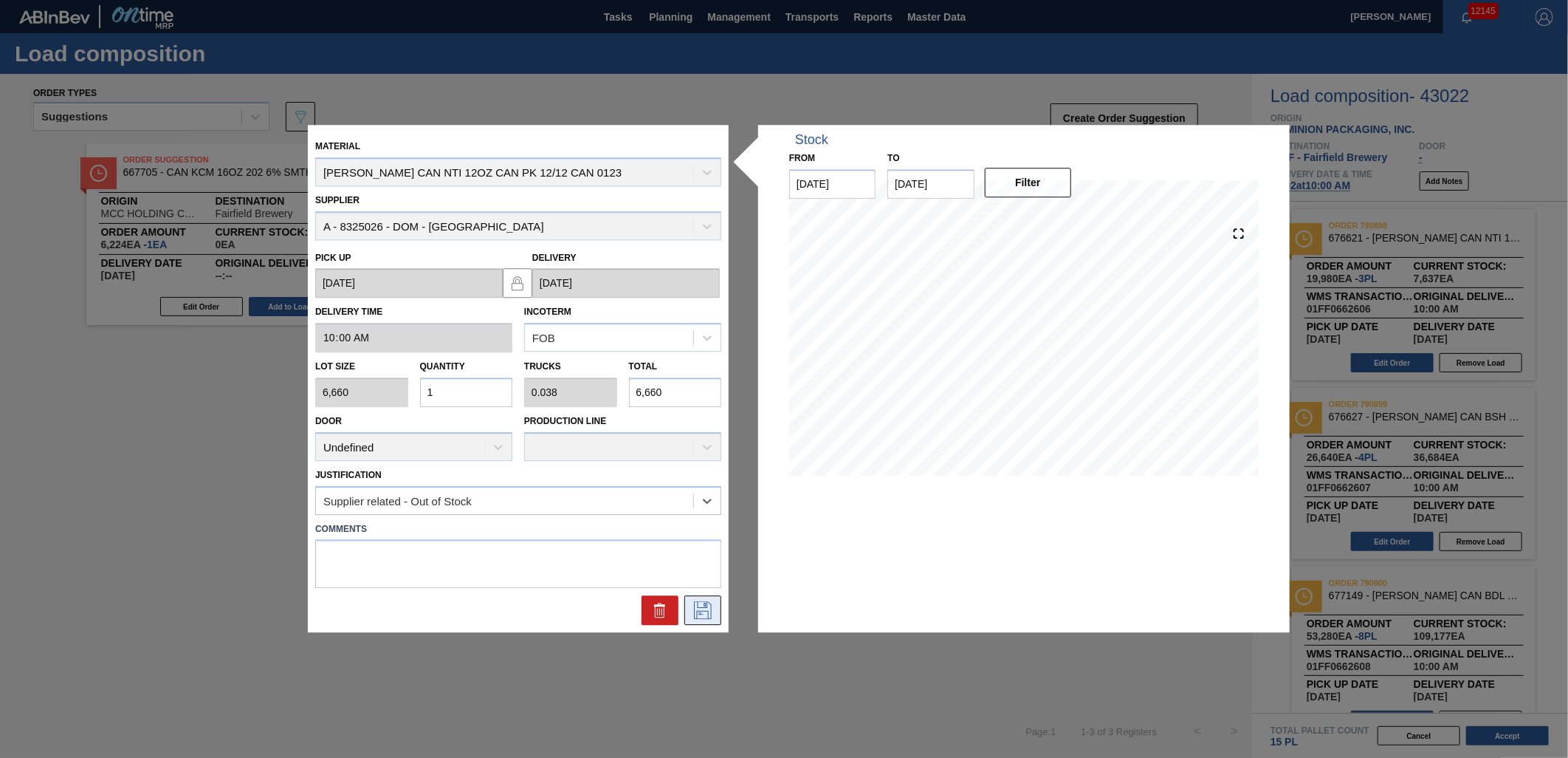
click at [703, 610] on icon at bounding box center [702, 610] width 18 height 18
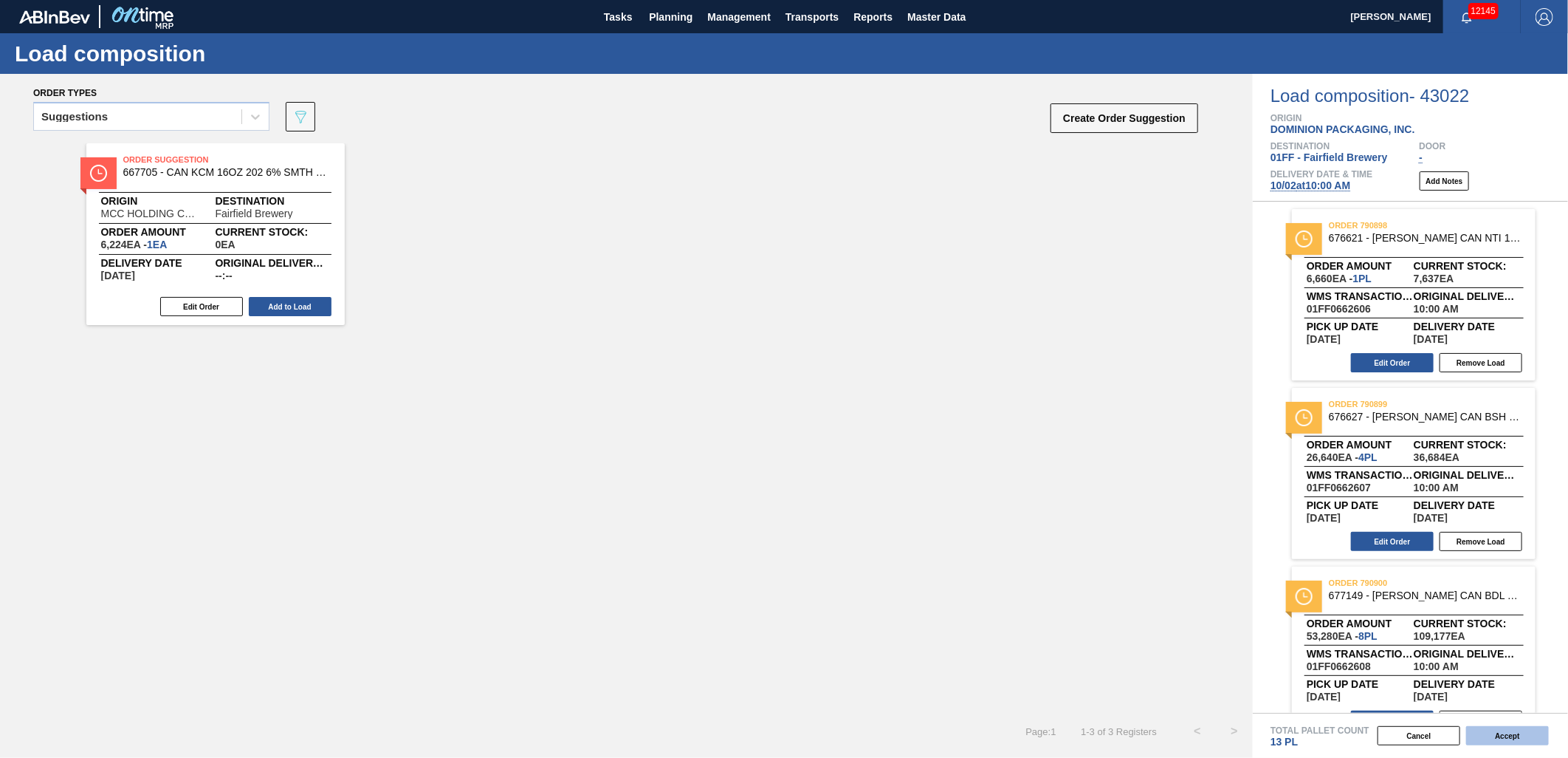
click at [1484, 735] on button "Accept" at bounding box center [1507, 735] width 82 height 19
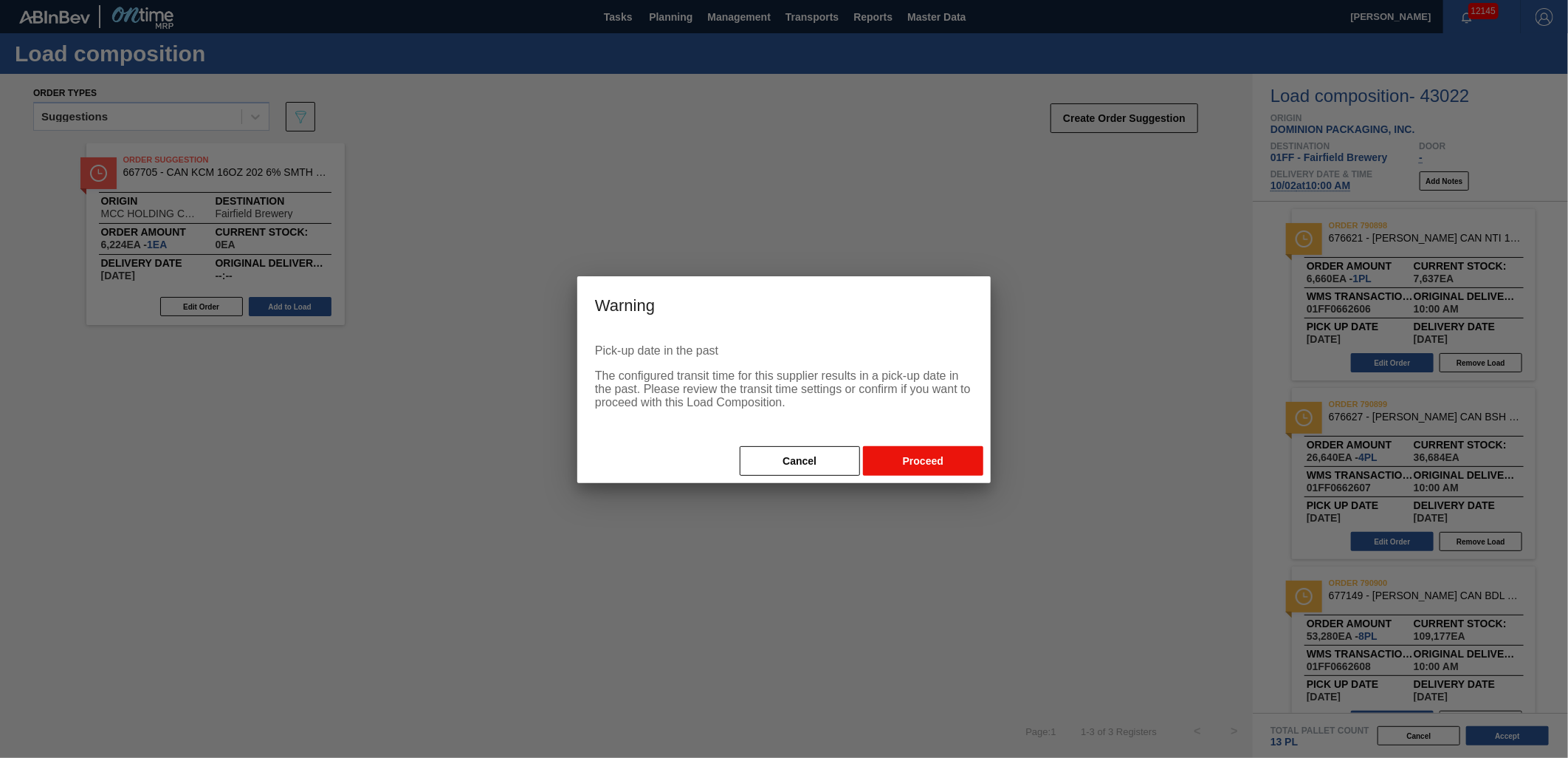
click at [955, 459] on button "Proceed" at bounding box center [923, 461] width 120 height 30
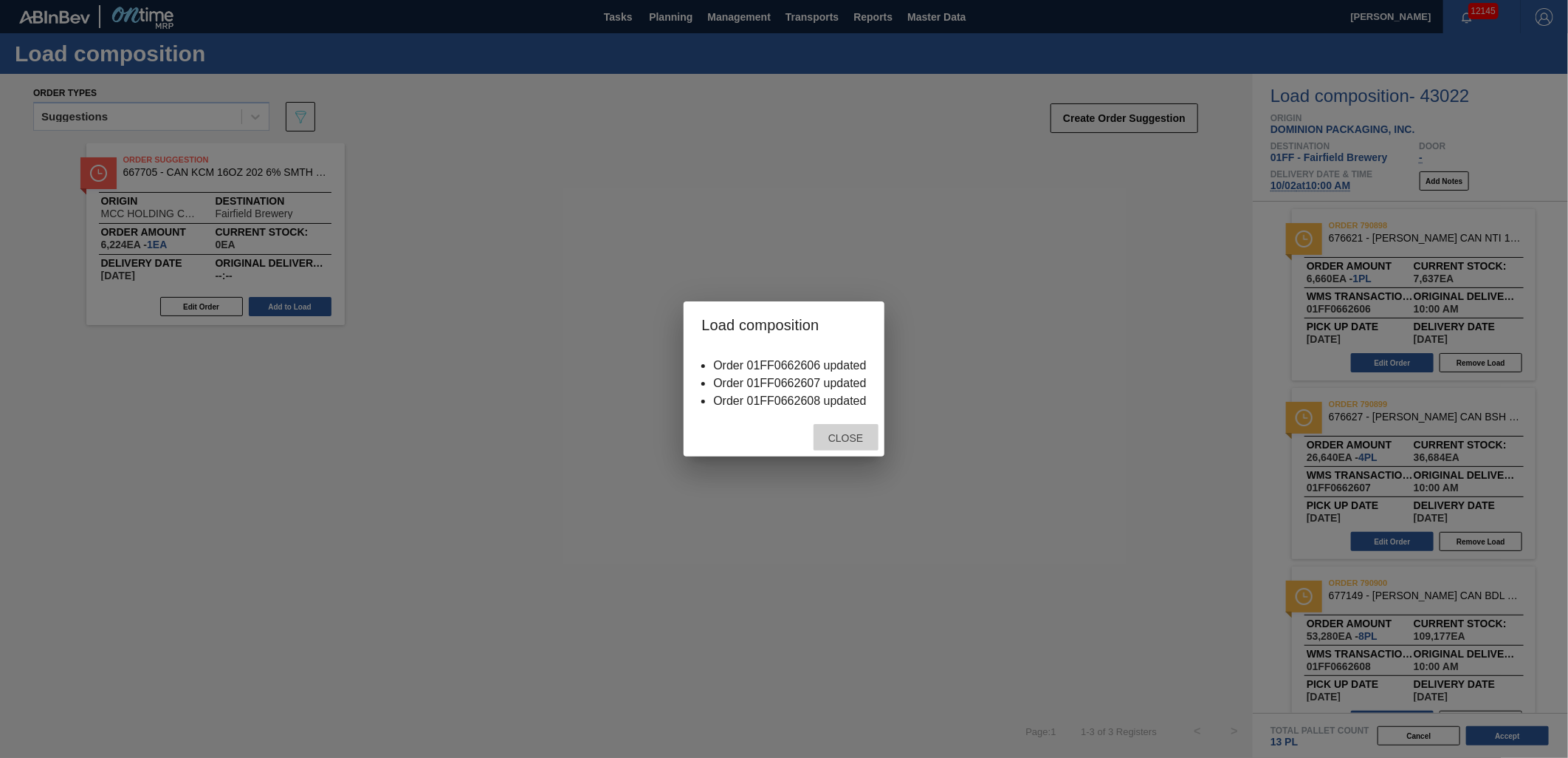
click at [845, 448] on div "Close" at bounding box center [846, 437] width 65 height 27
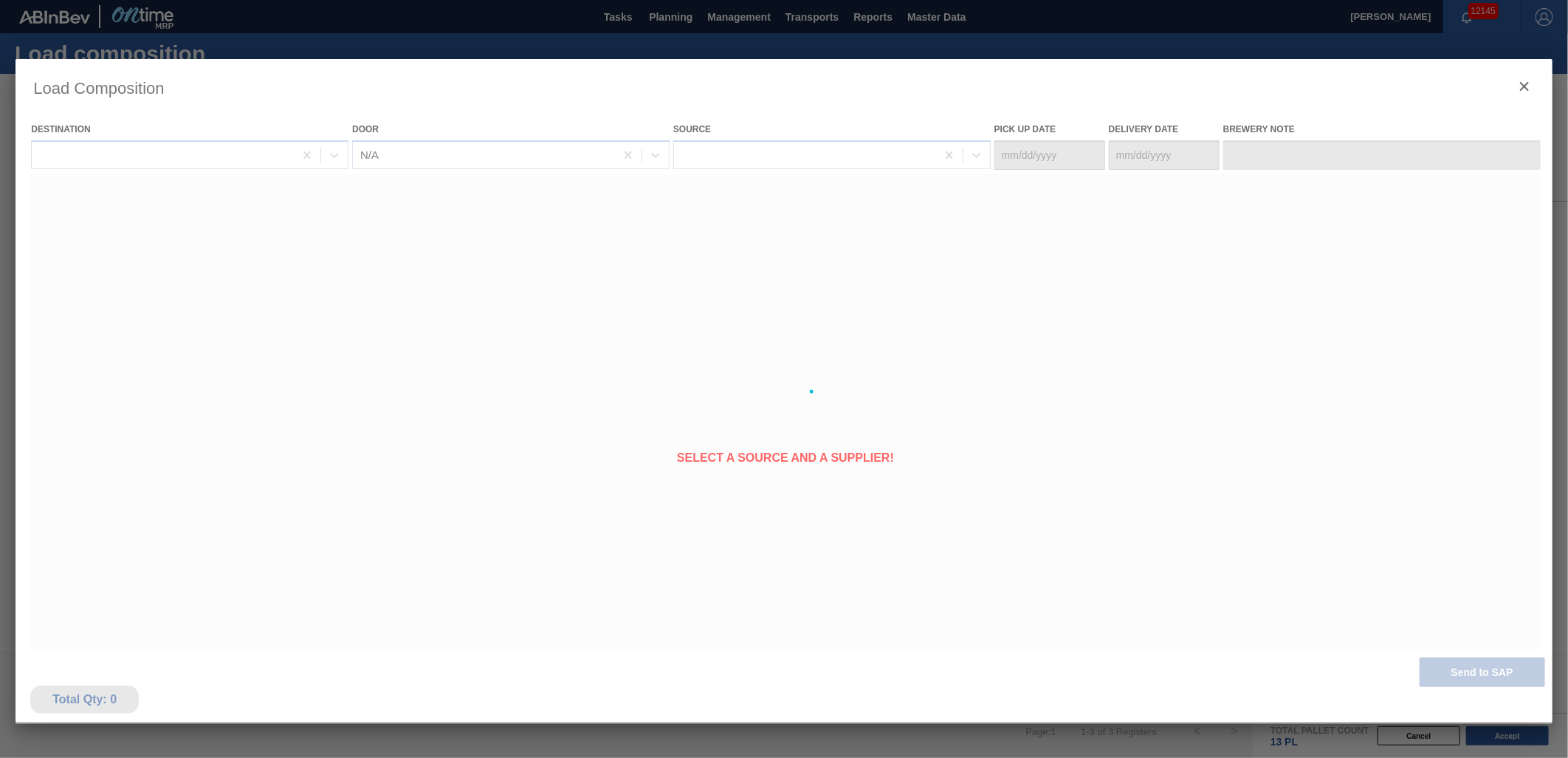
type Date "[DATE]"
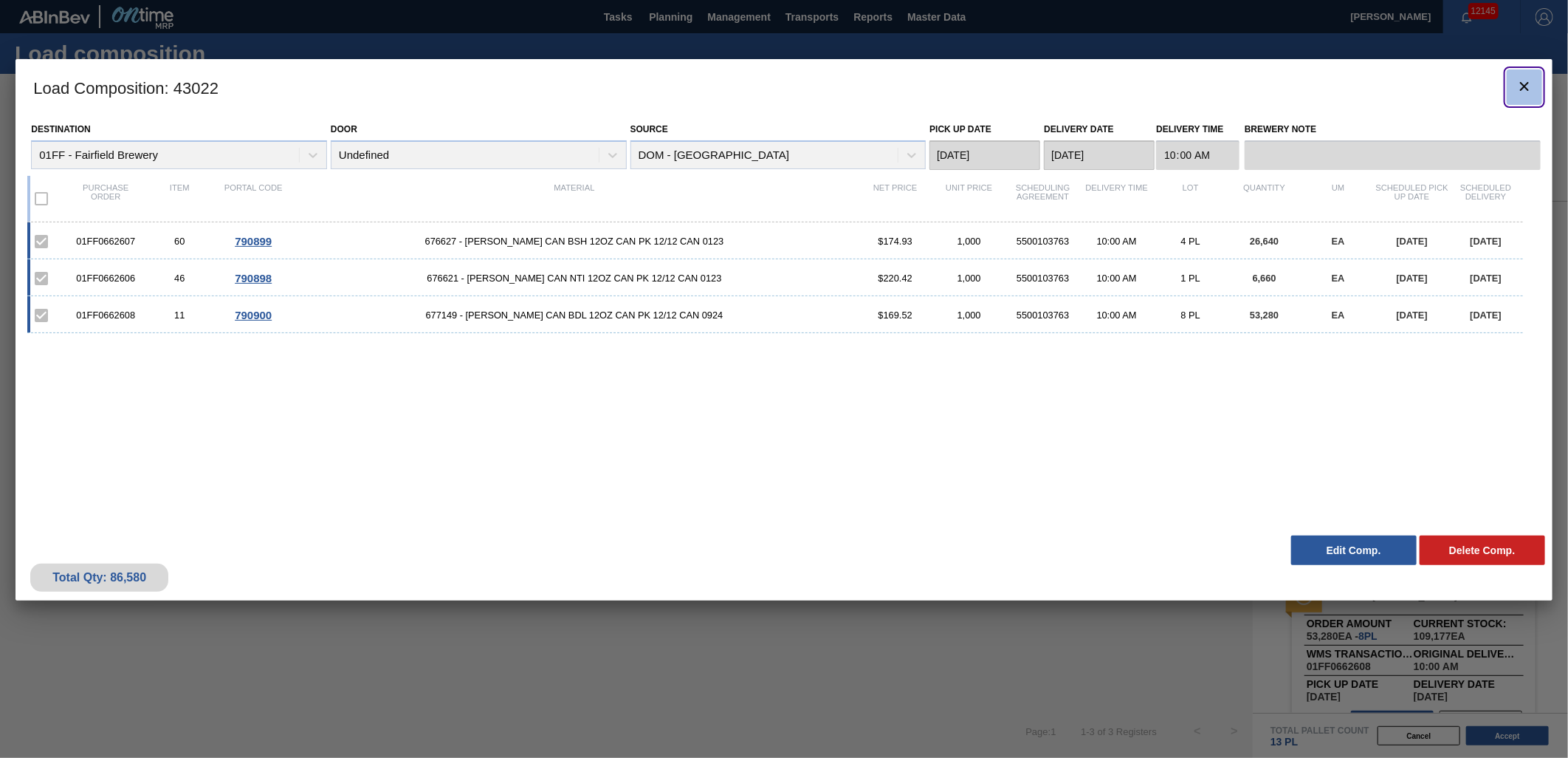
click at [1528, 89] on icon "botão de ícone" at bounding box center [1524, 86] width 9 height 9
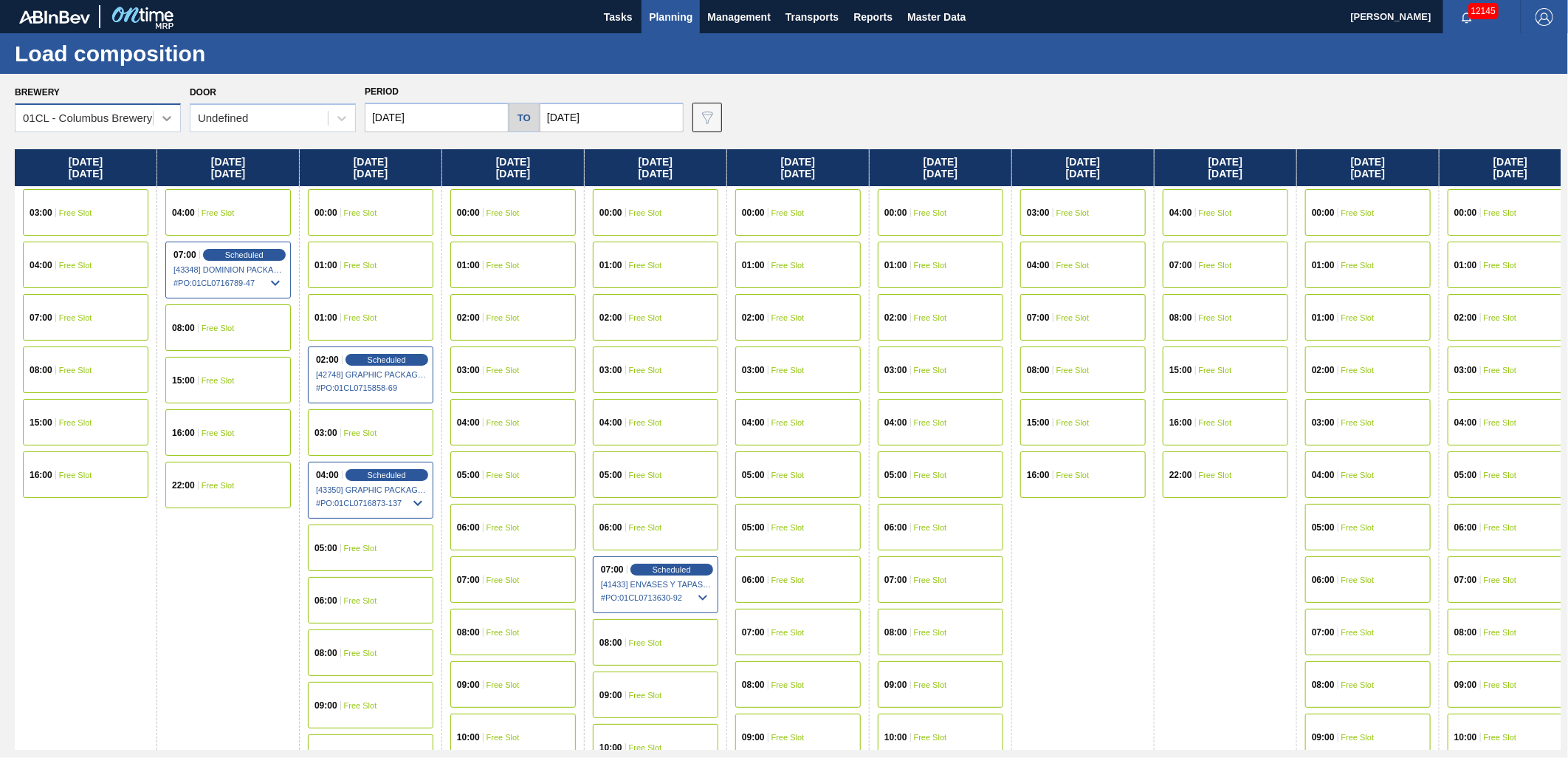
click at [174, 118] on div at bounding box center [167, 118] width 26 height 26
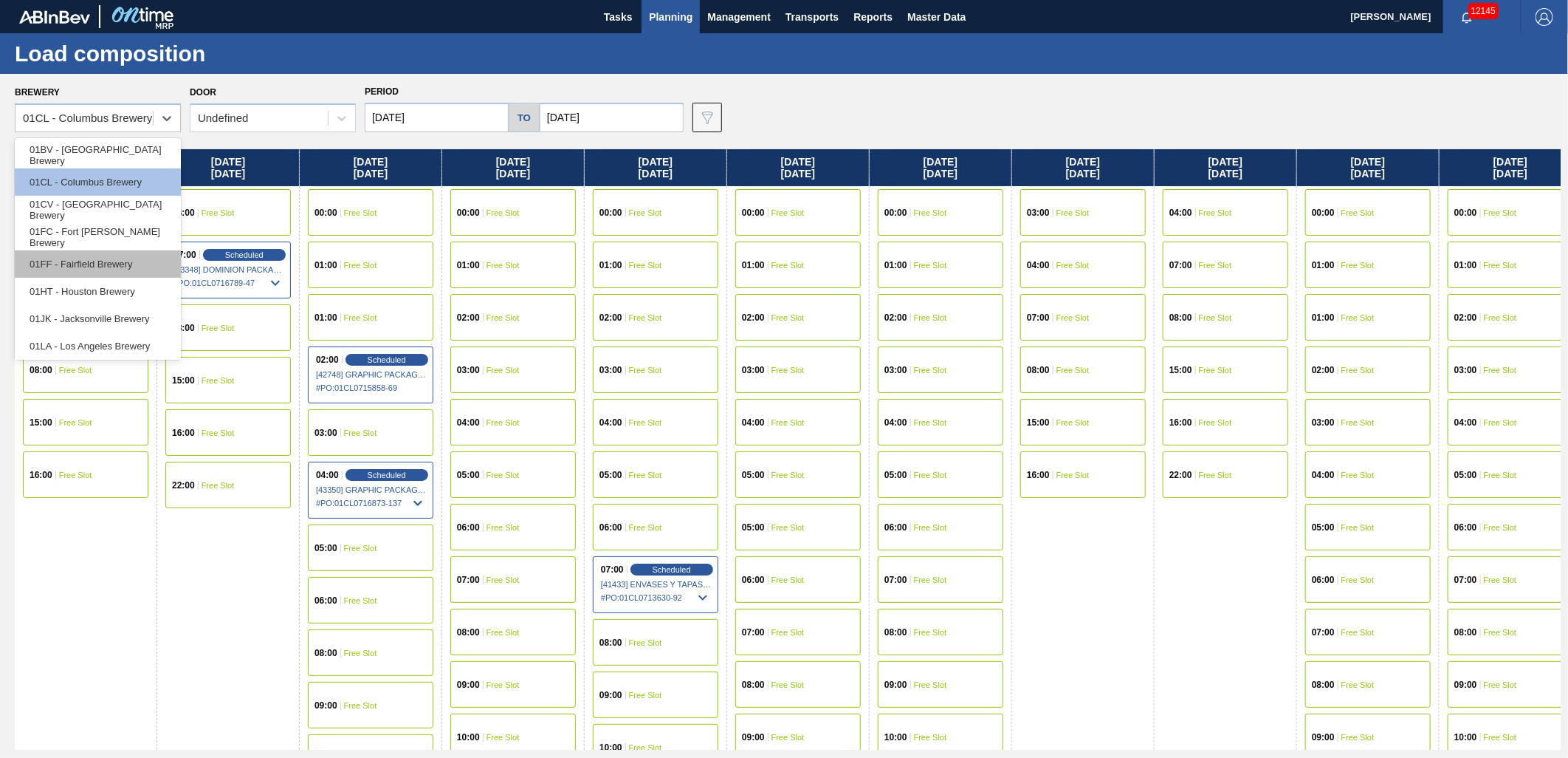
click at [89, 251] on div "01FF - Fairfield Brewery" at bounding box center [98, 264] width 166 height 27
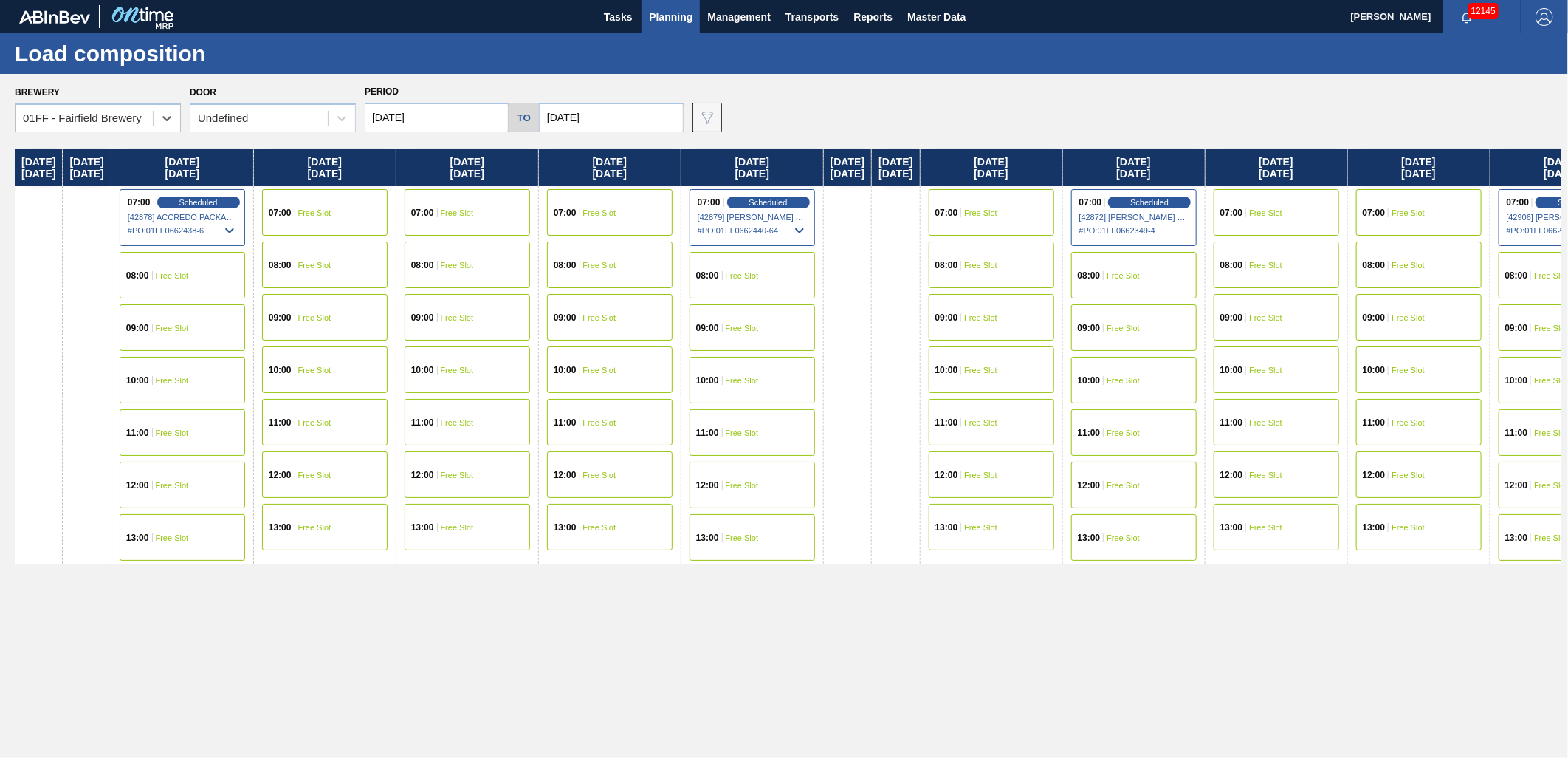
click at [480, 112] on input "[DATE]" at bounding box center [436, 117] width 144 height 30
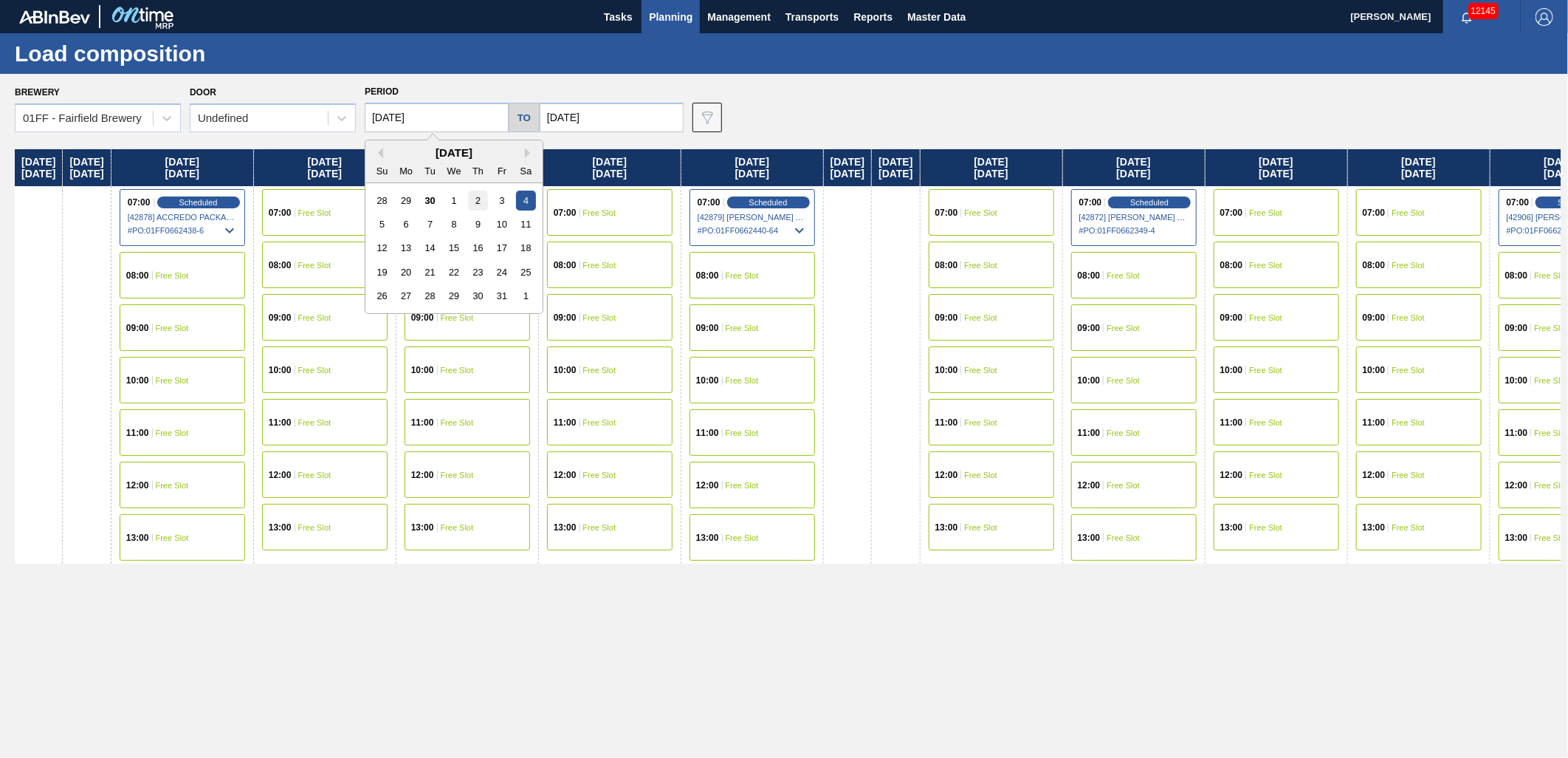
click at [487, 201] on div "2" at bounding box center [478, 201] width 20 height 20
type input "[DATE]"
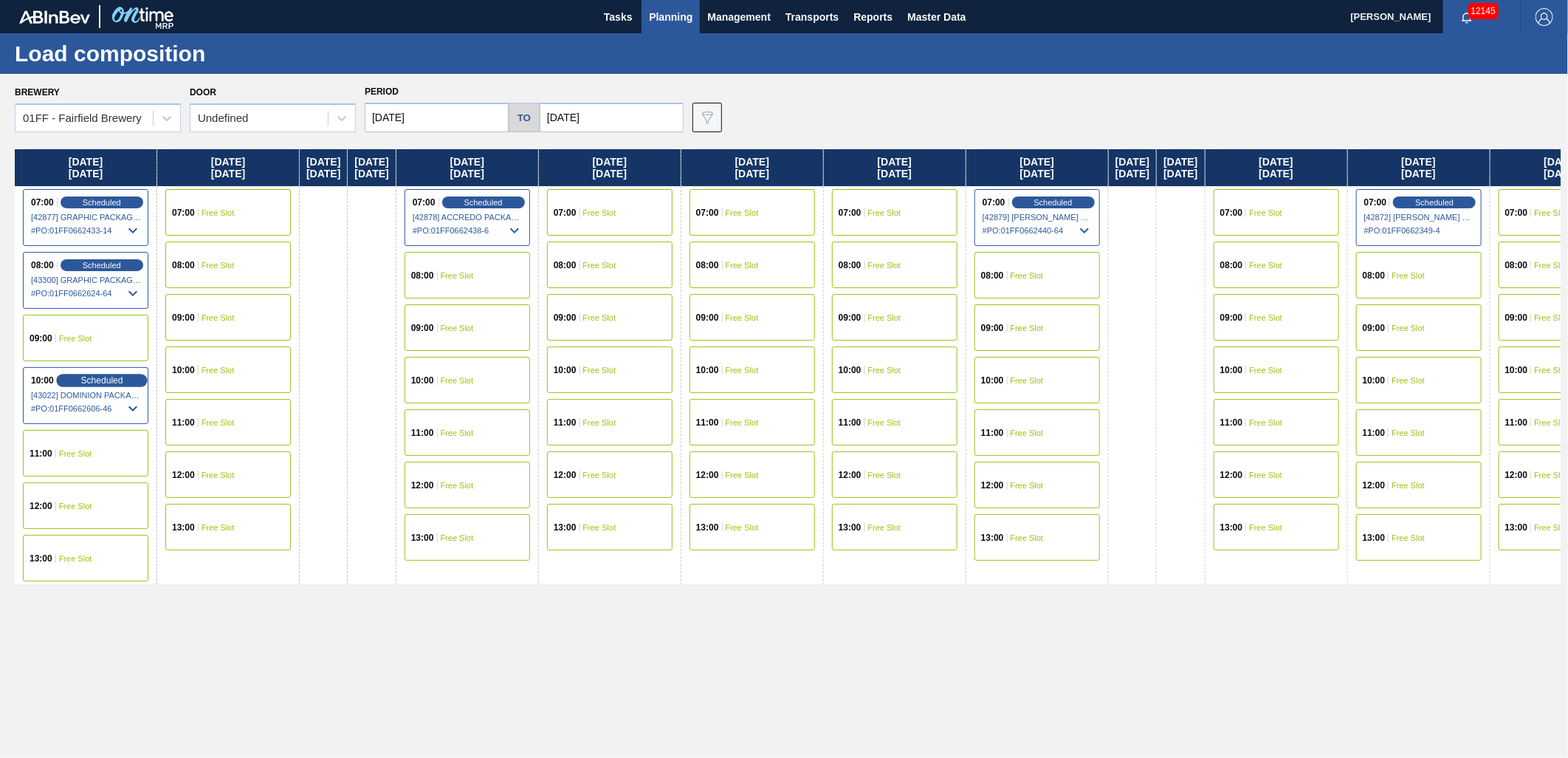
click at [113, 377] on span "Scheduled" at bounding box center [102, 380] width 42 height 9
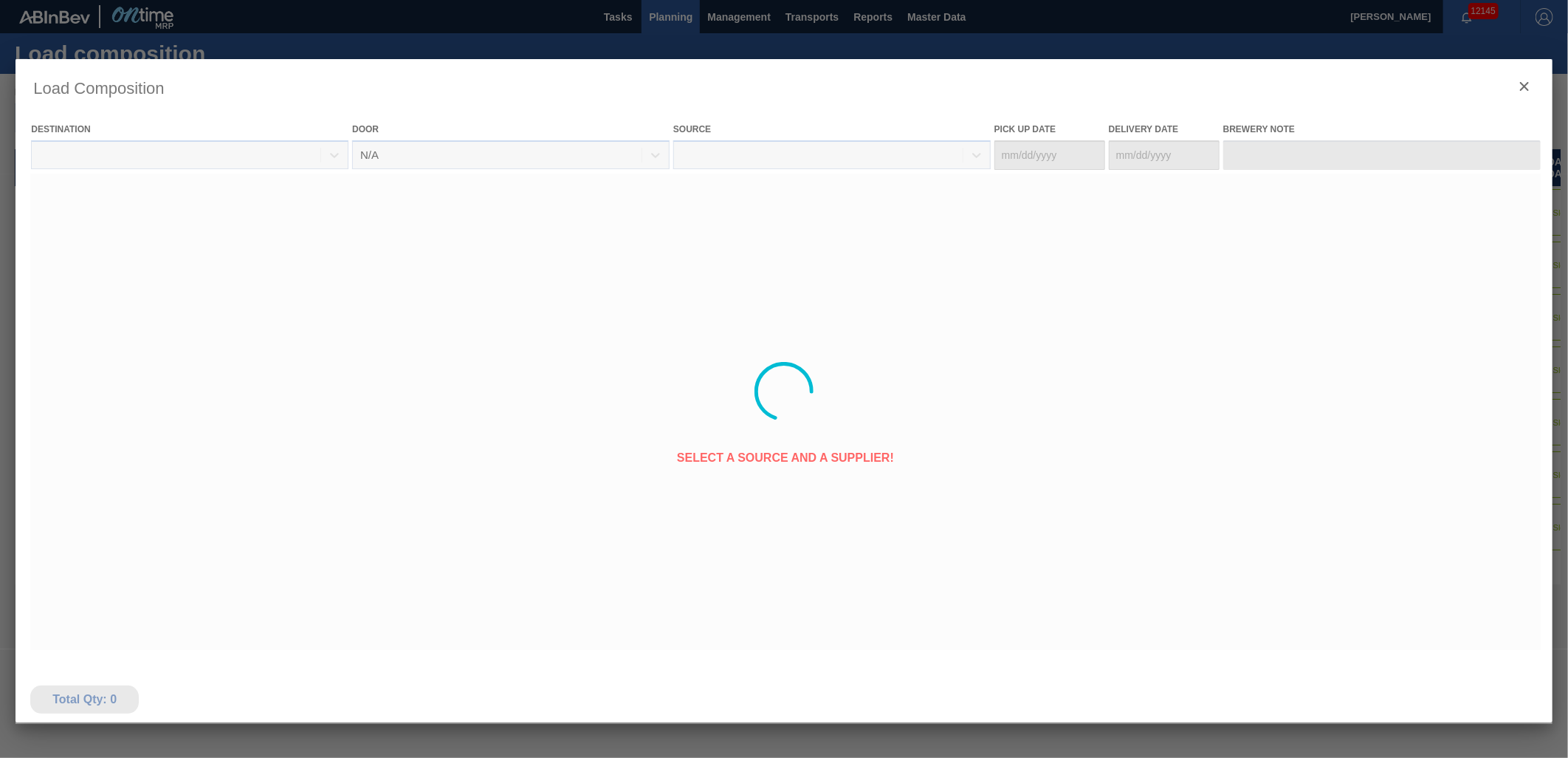
type Date "[DATE]"
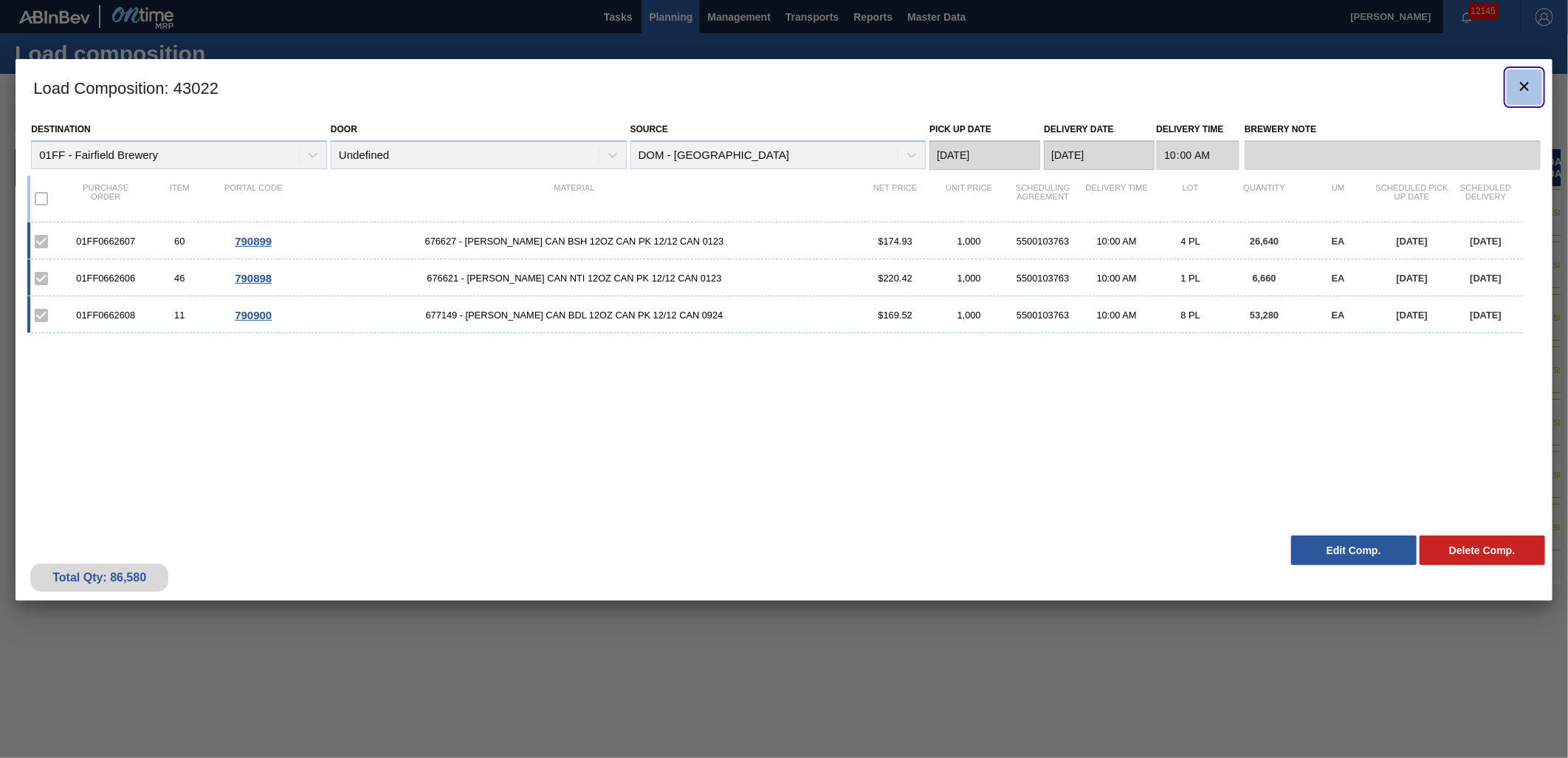
click at [1530, 87] on icon "botão de ícone" at bounding box center [1524, 86] width 18 height 18
